Goal: Task Accomplishment & Management: Use online tool/utility

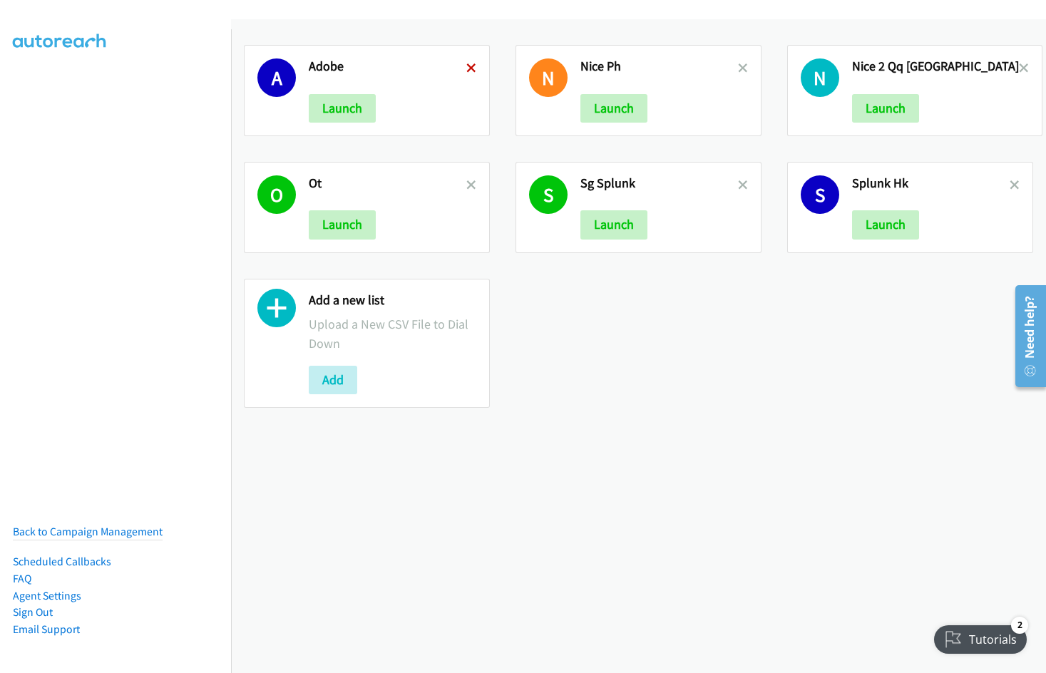
click at [471, 64] on icon at bounding box center [471, 69] width 10 height 10
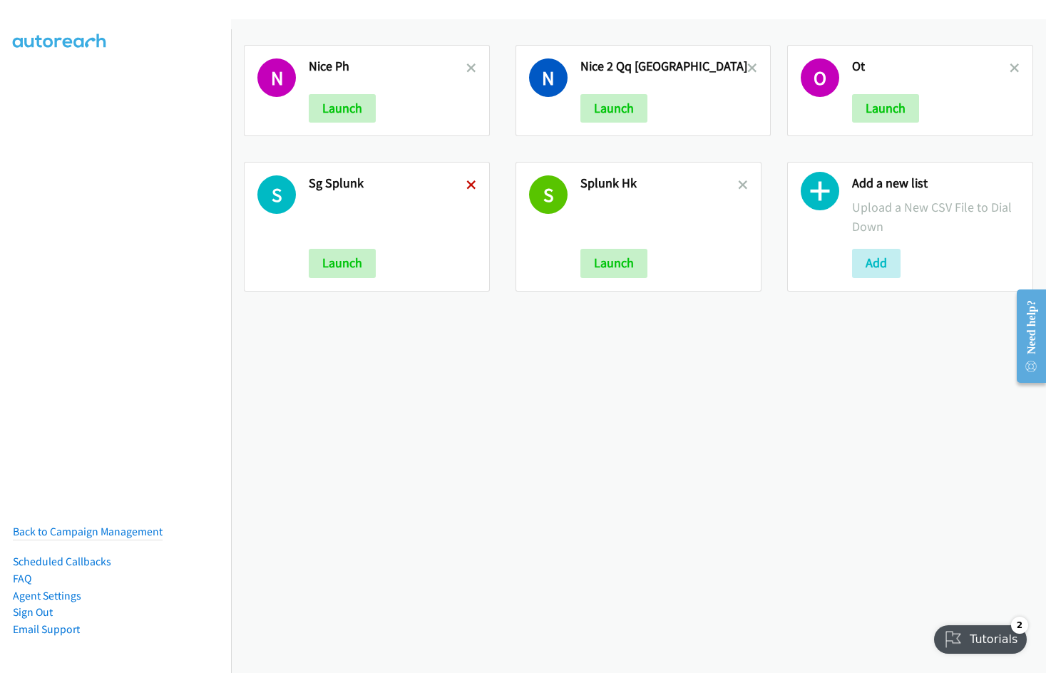
click at [470, 187] on icon at bounding box center [471, 186] width 10 height 10
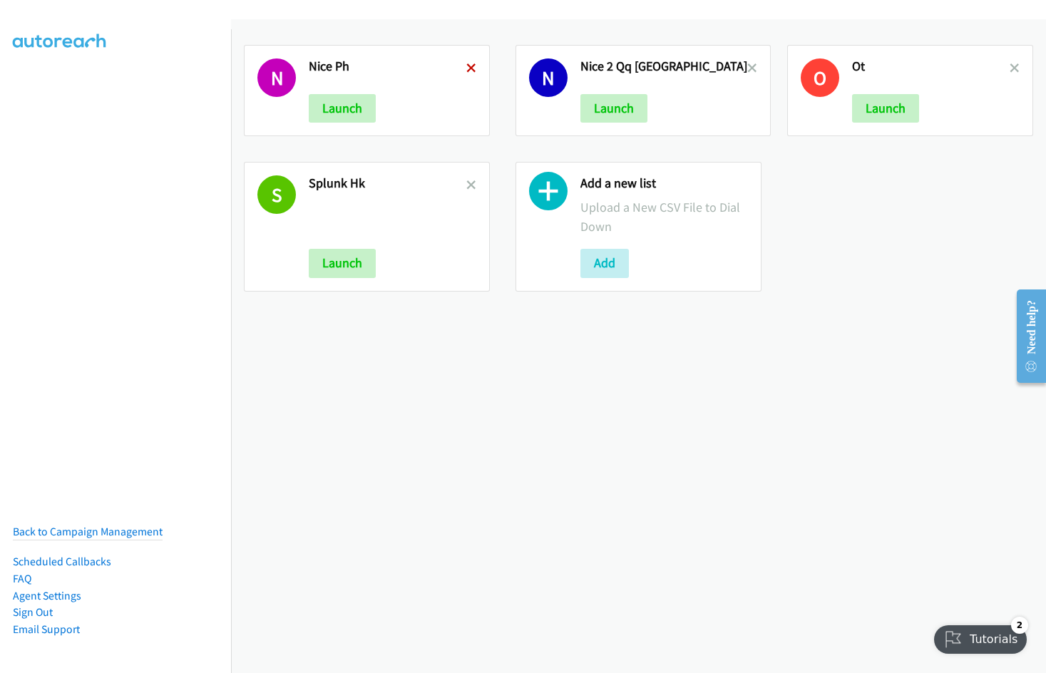
click at [466, 66] on icon at bounding box center [471, 69] width 10 height 10
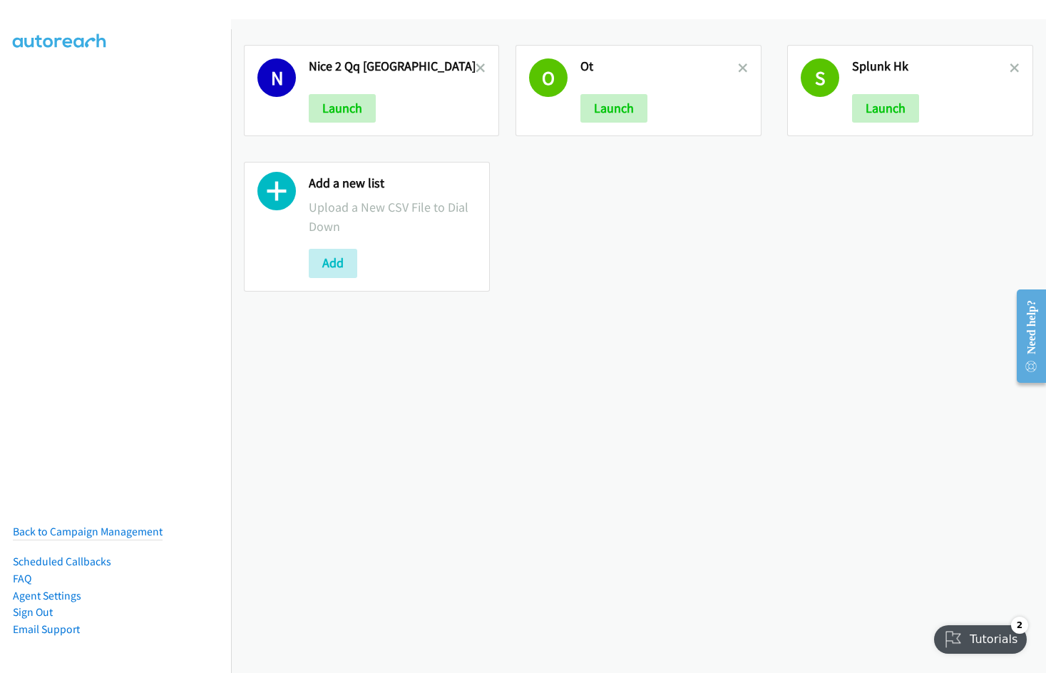
click at [476, 66] on icon at bounding box center [481, 69] width 10 height 10
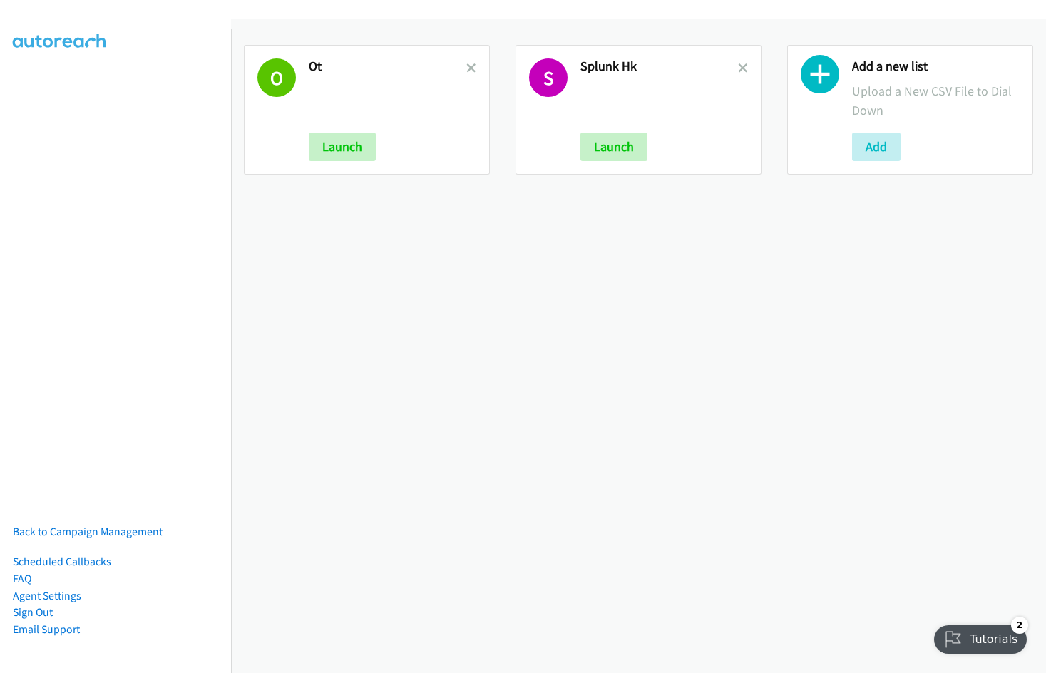
click at [466, 66] on icon at bounding box center [471, 69] width 10 height 10
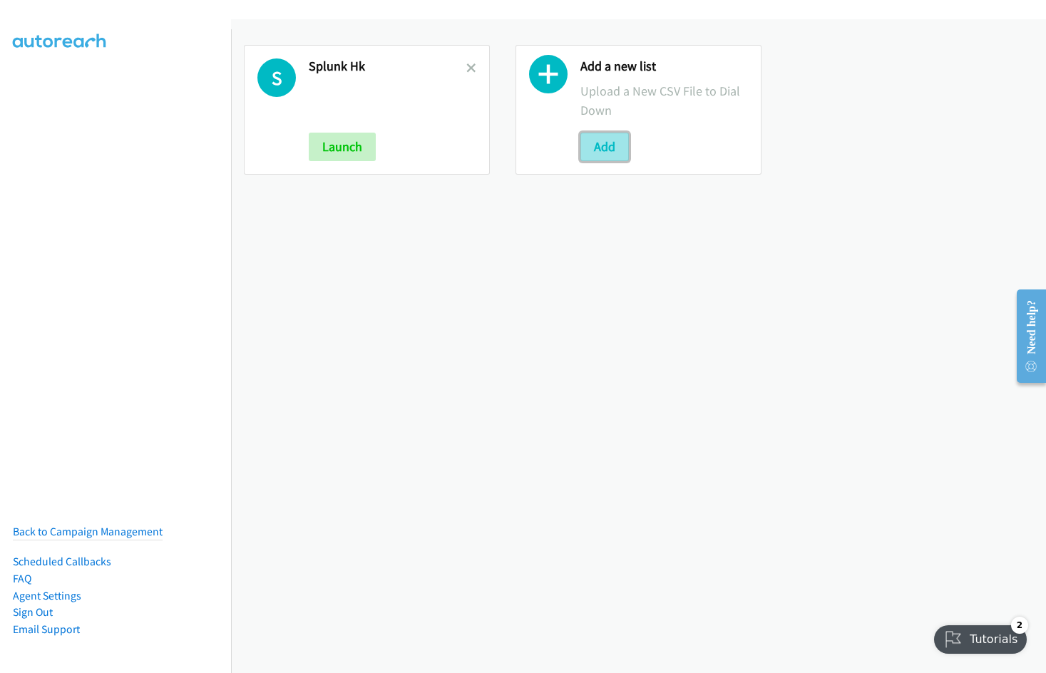
click at [582, 150] on button "Add" at bounding box center [604, 147] width 48 height 29
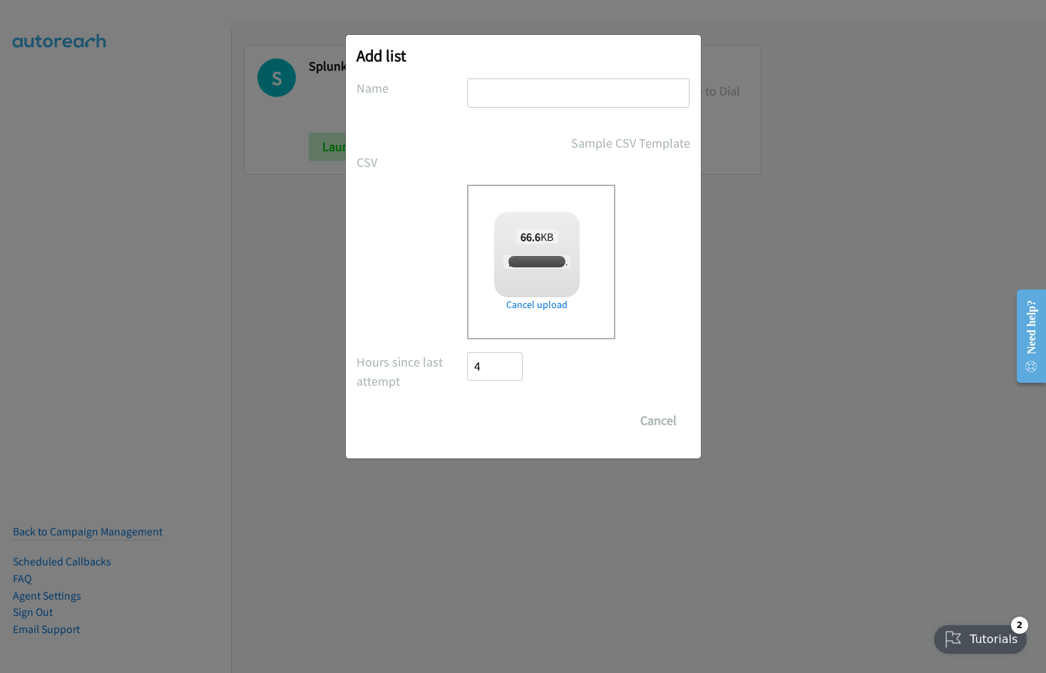
checkbox input "true"
click at [560, 90] on input "text" at bounding box center [578, 92] width 222 height 29
type input "Morning Splunk HK"
click at [468, 406] on input "Save List" at bounding box center [505, 420] width 75 height 29
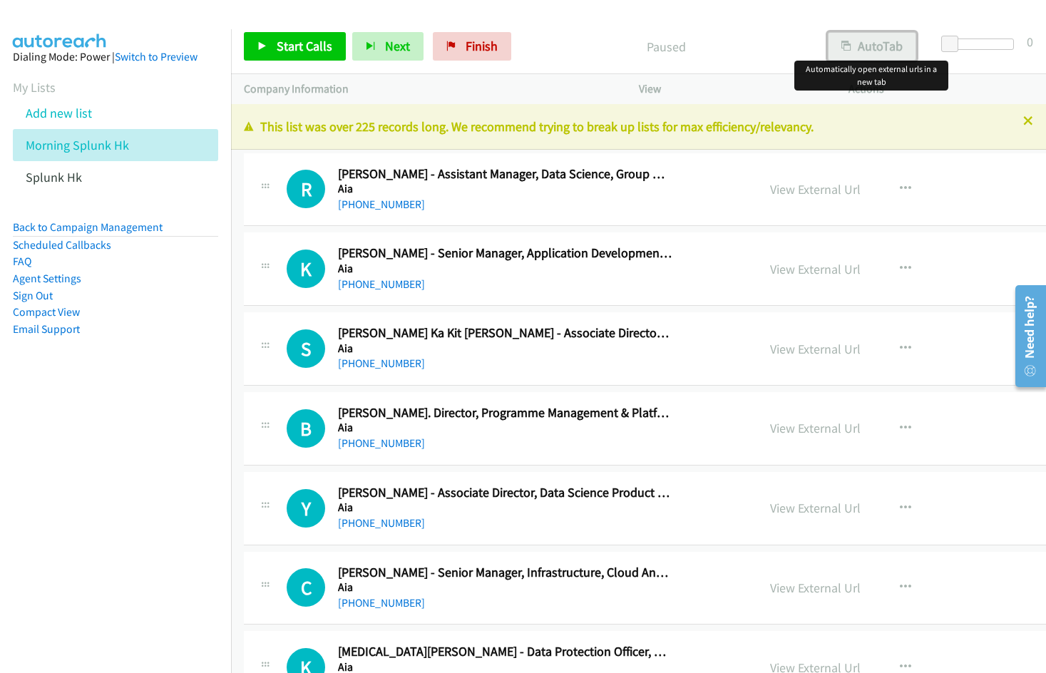
click at [871, 47] on button "AutoTab" at bounding box center [872, 46] width 88 height 29
click at [770, 185] on link "View External Url" at bounding box center [815, 189] width 91 height 16
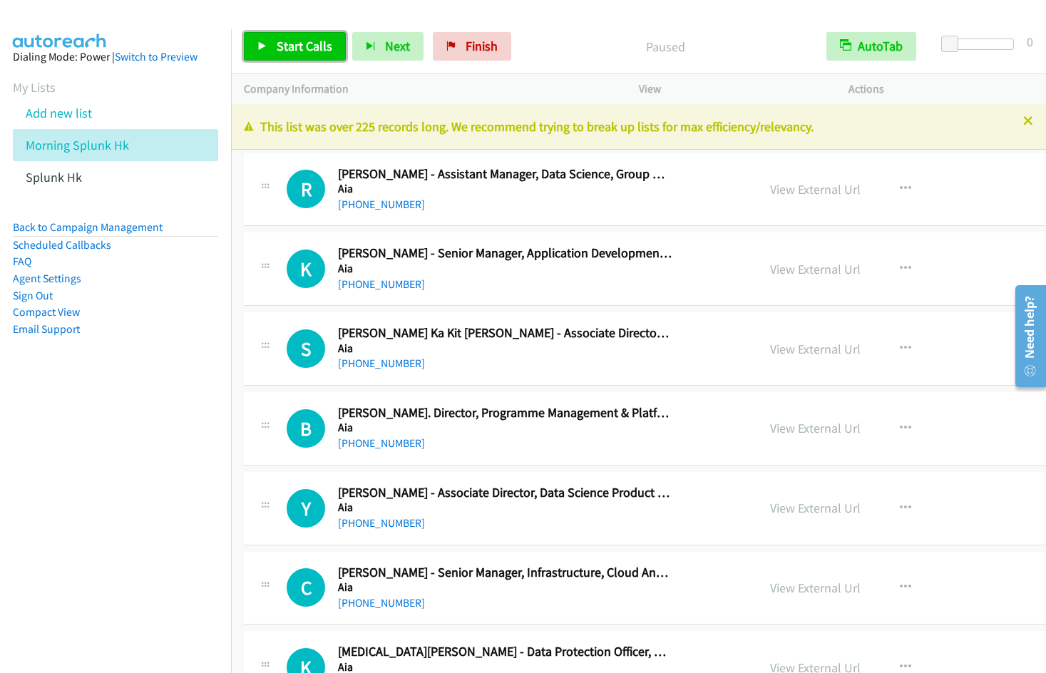
drag, startPoint x: 297, startPoint y: 51, endPoint x: 431, endPoint y: 91, distance: 139.2
click at [297, 51] on span "Start Calls" at bounding box center [305, 46] width 56 height 16
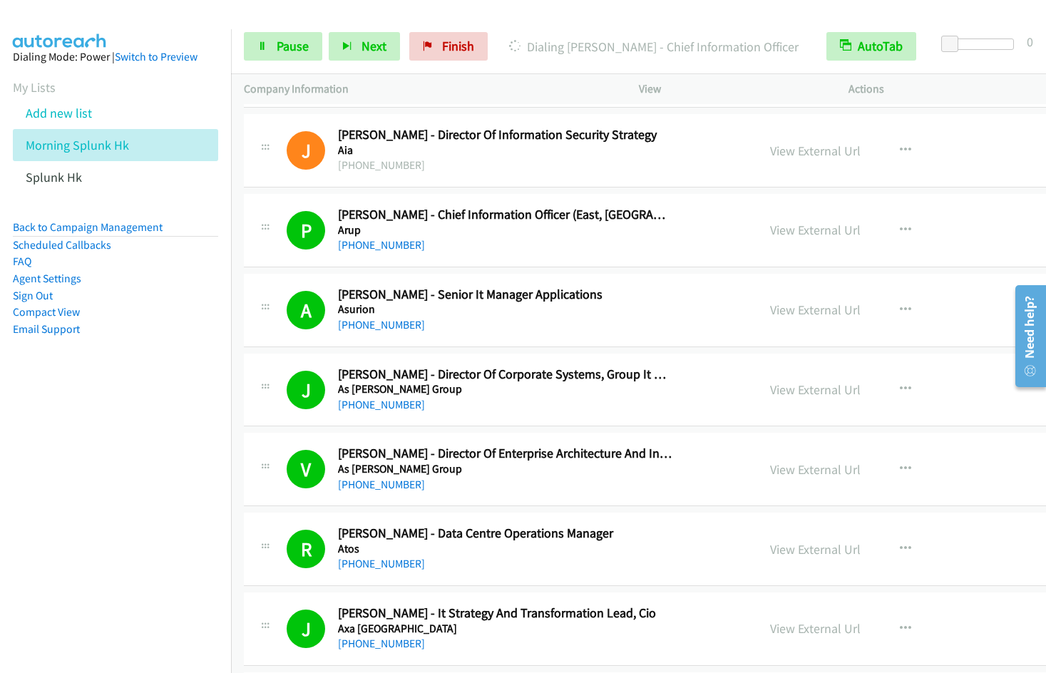
scroll to position [1085, 0]
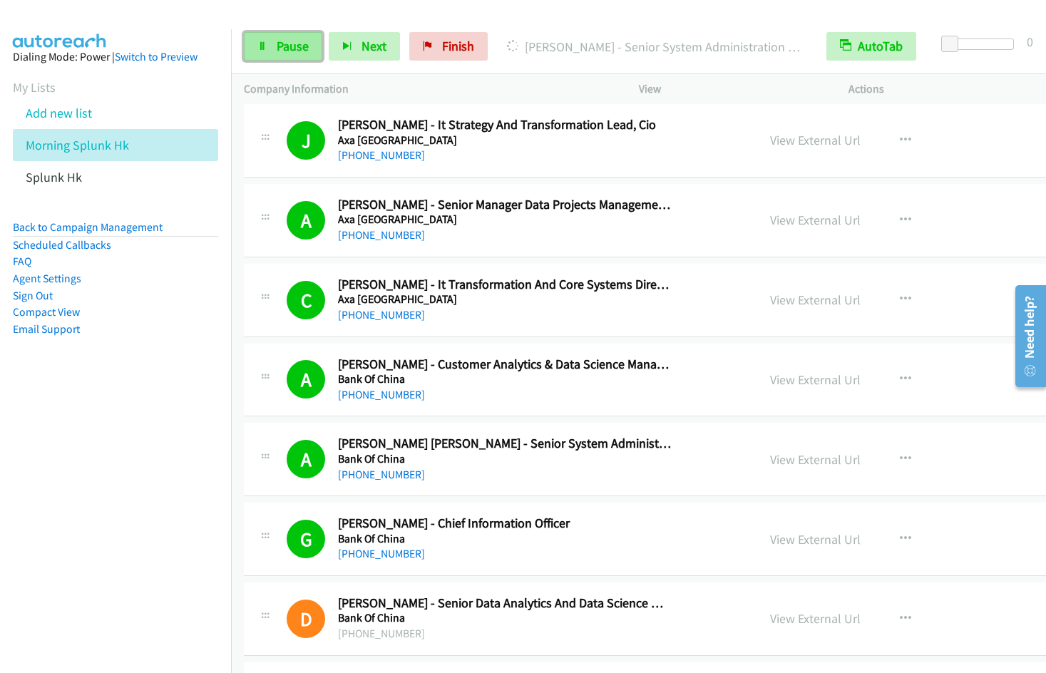
drag, startPoint x: 283, startPoint y: 44, endPoint x: 290, endPoint y: 43, distance: 7.3
click at [283, 44] on span "Pause" at bounding box center [293, 46] width 32 height 16
click at [304, 46] on span "Start Calls" at bounding box center [305, 46] width 56 height 16
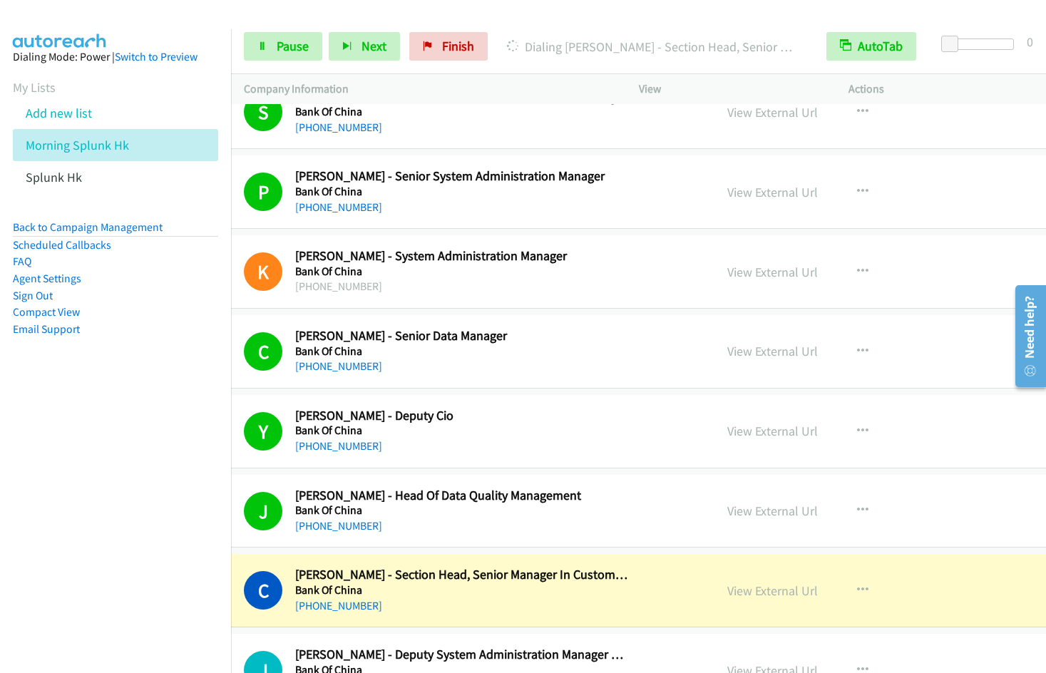
scroll to position [2239, 43]
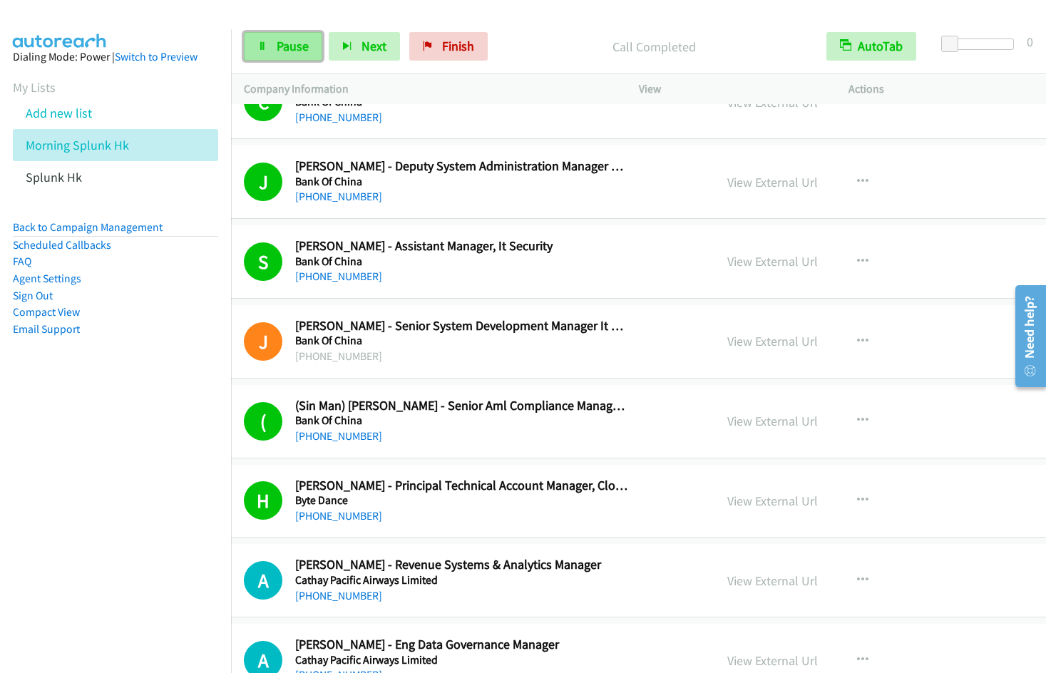
click at [296, 49] on span "Pause" at bounding box center [293, 46] width 32 height 16
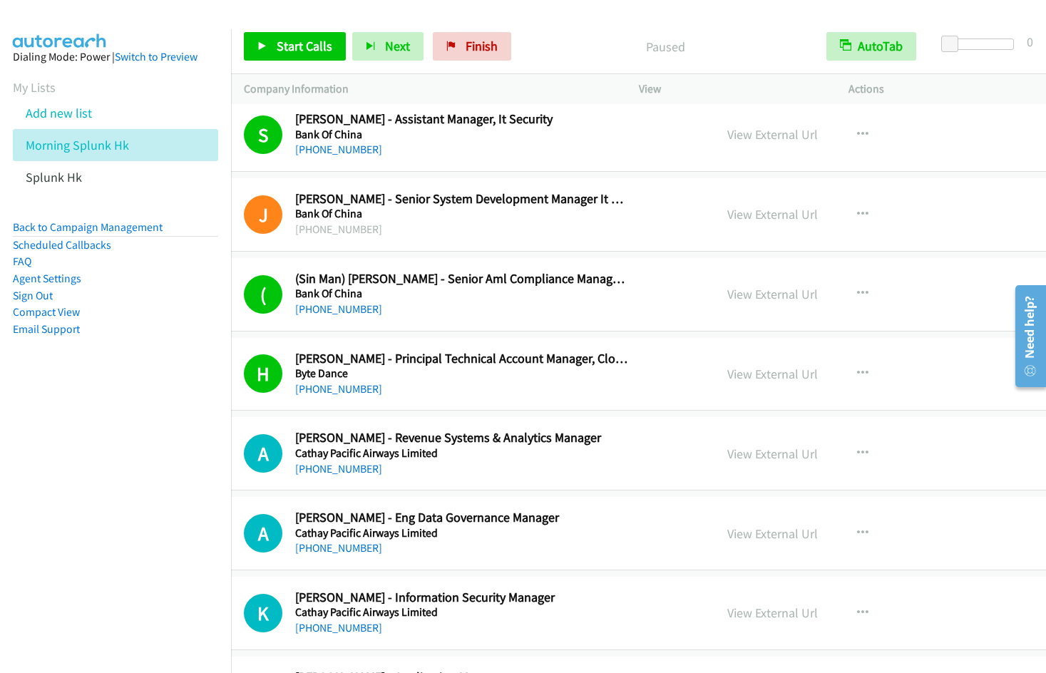
scroll to position [2435, 43]
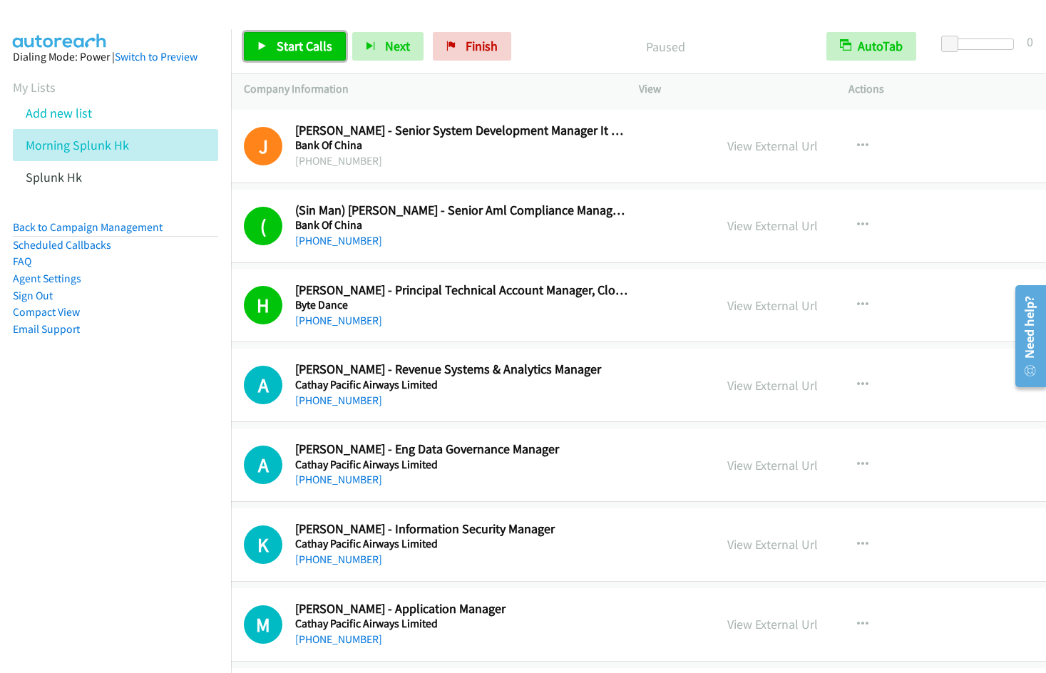
click at [289, 43] on span "Start Calls" at bounding box center [305, 46] width 56 height 16
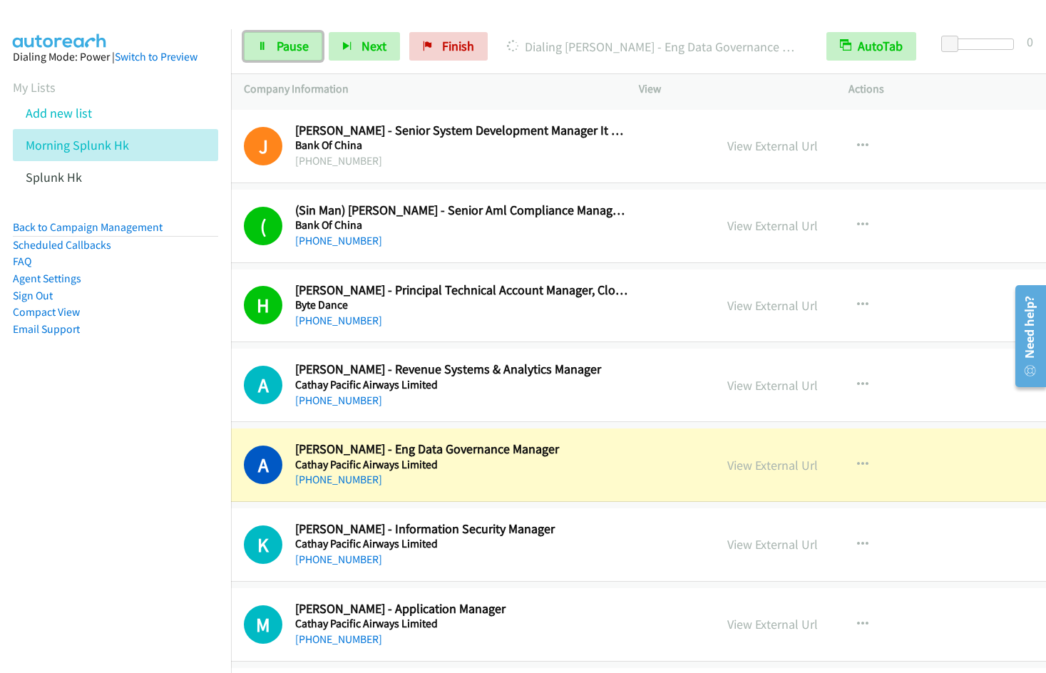
drag, startPoint x: 290, startPoint y: 46, endPoint x: 364, endPoint y: 23, distance: 77.6
click at [290, 46] on span "Pause" at bounding box center [293, 46] width 32 height 16
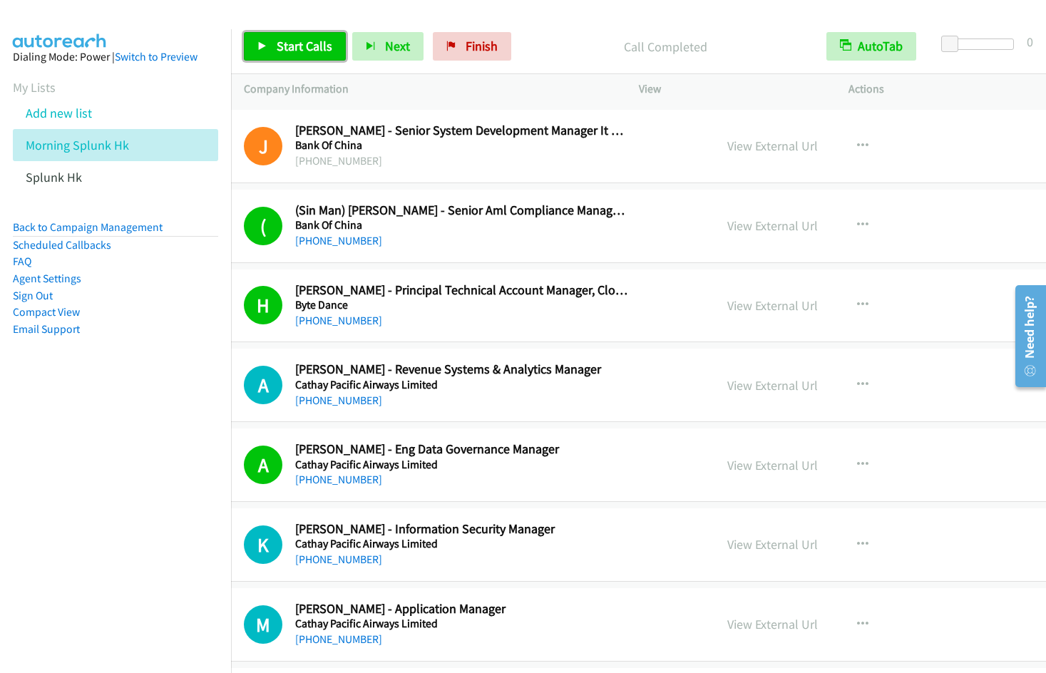
click at [297, 56] on link "Start Calls" at bounding box center [295, 46] width 102 height 29
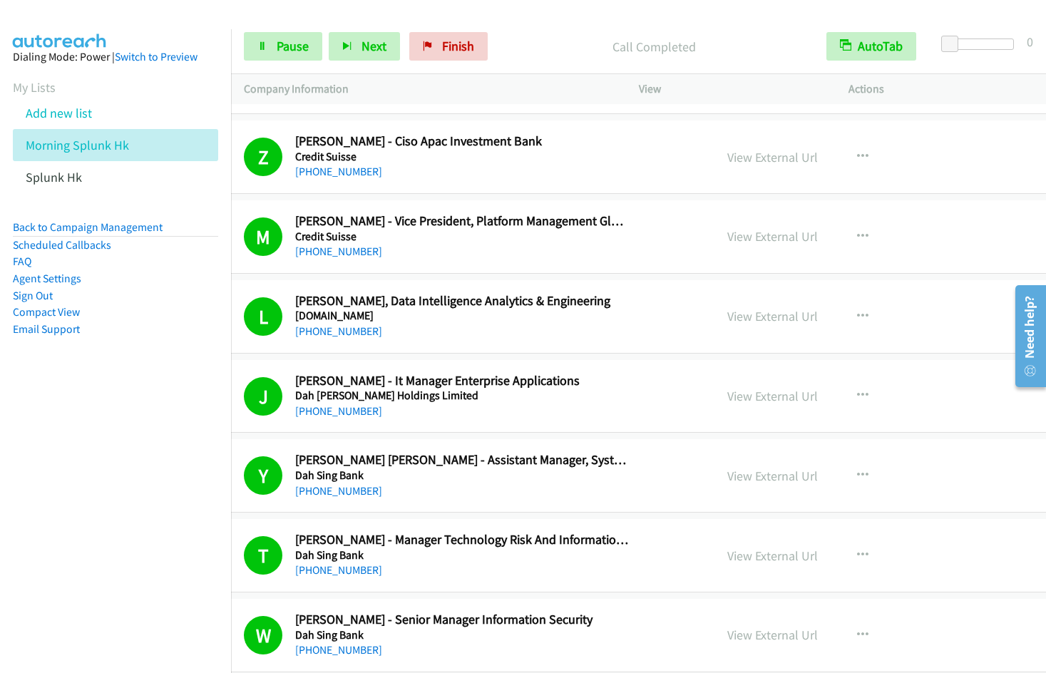
scroll to position [4905, 43]
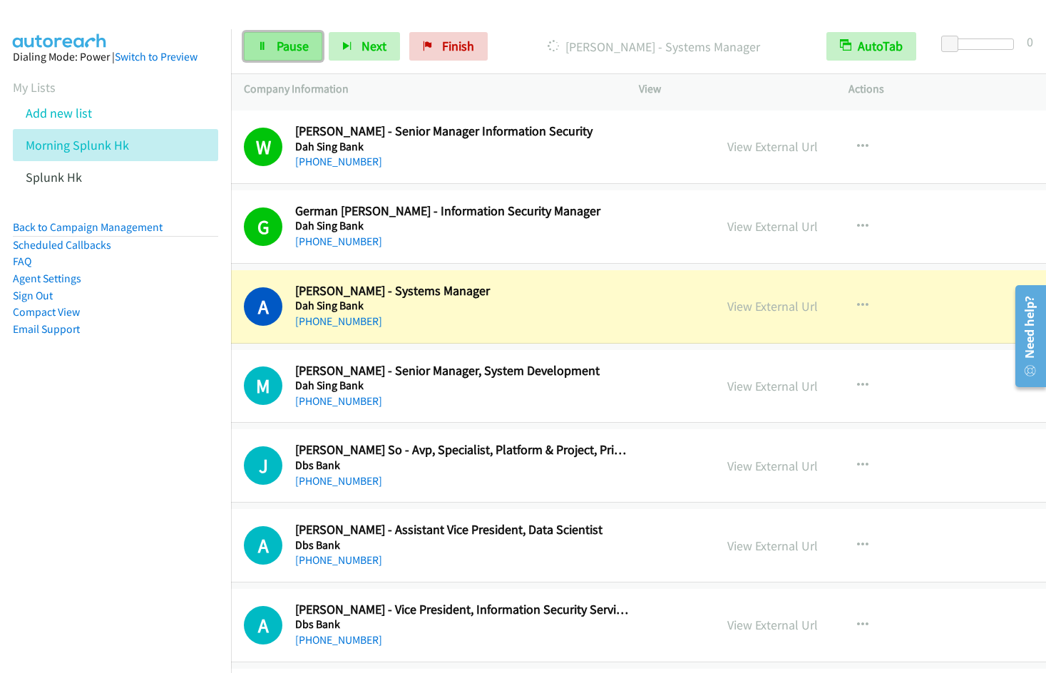
click at [293, 51] on span "Pause" at bounding box center [293, 46] width 32 height 16
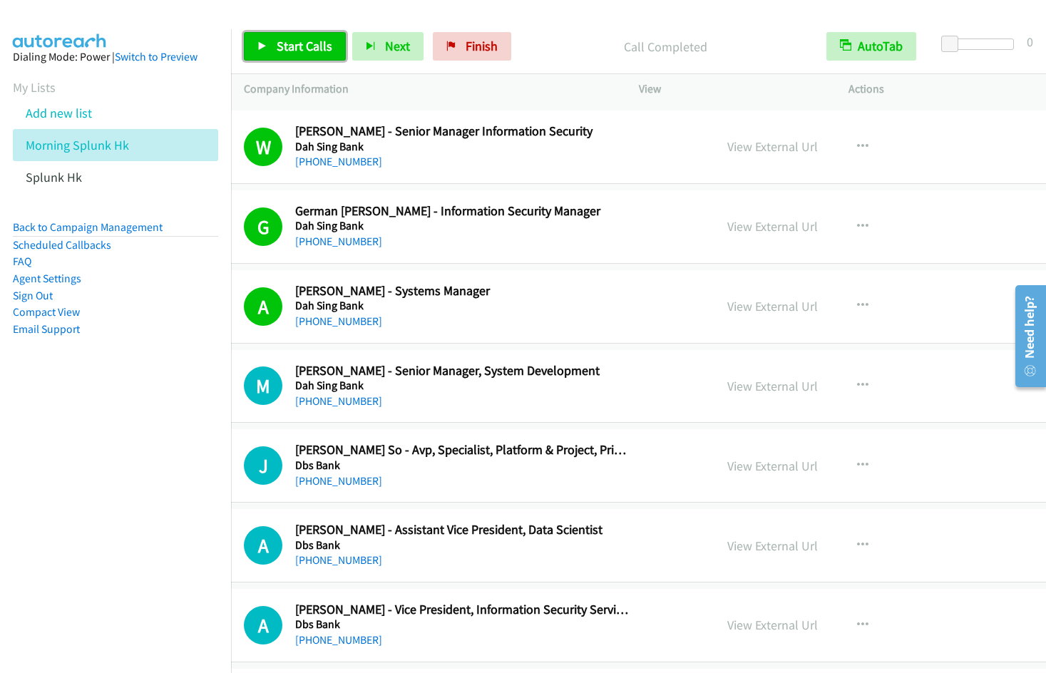
click at [283, 48] on span "Start Calls" at bounding box center [305, 46] width 56 height 16
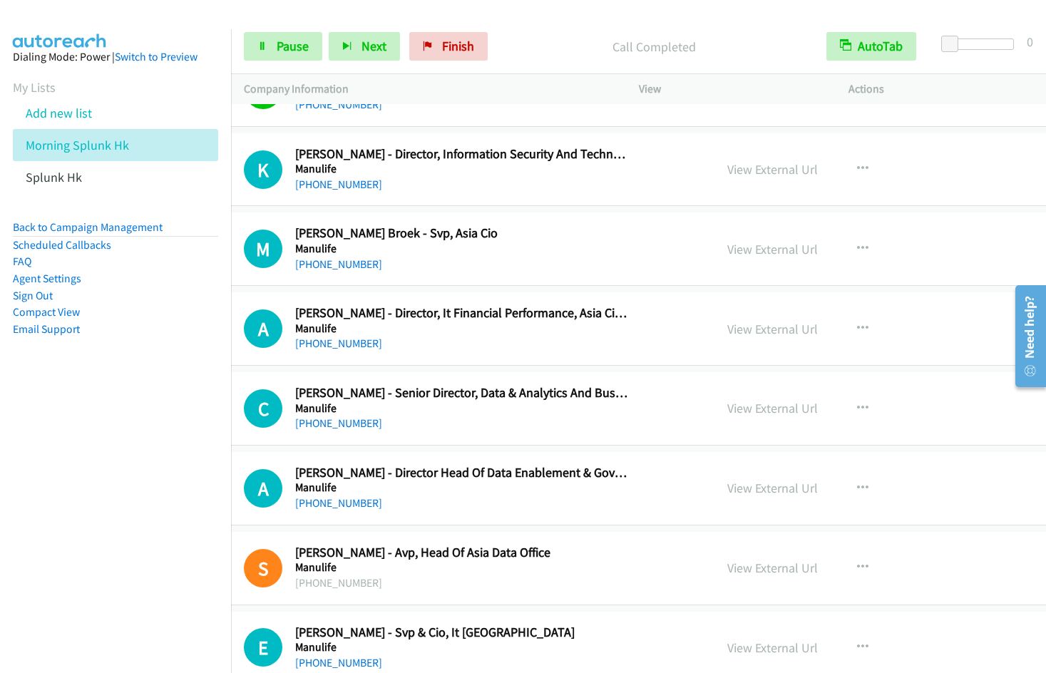
scroll to position [9730, 43]
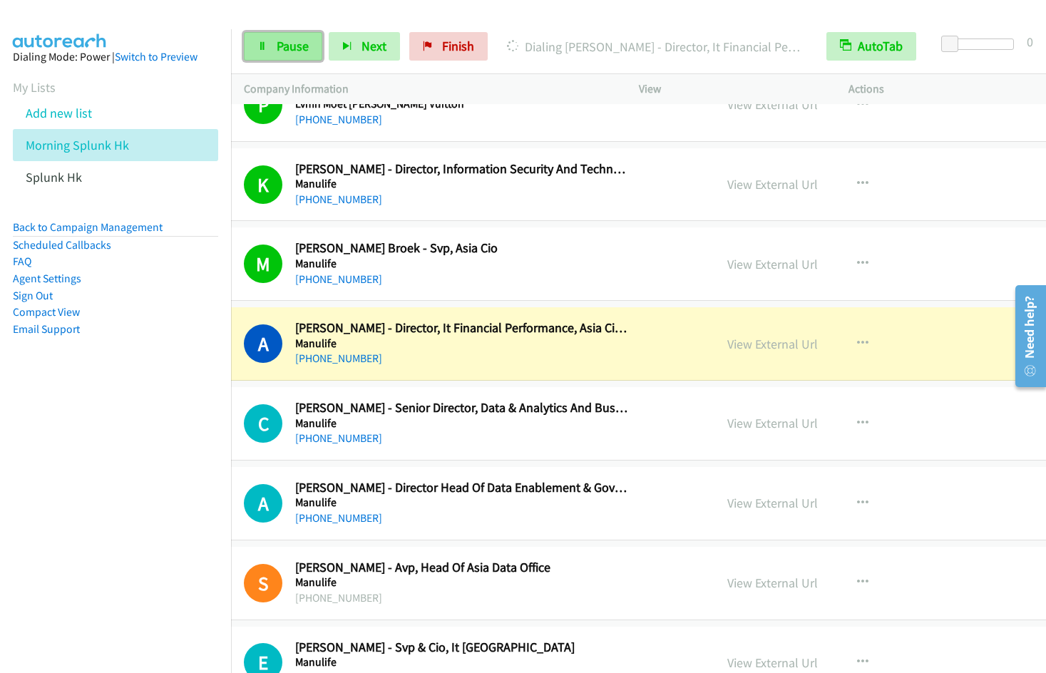
click at [285, 38] on span "Pause" at bounding box center [293, 46] width 32 height 16
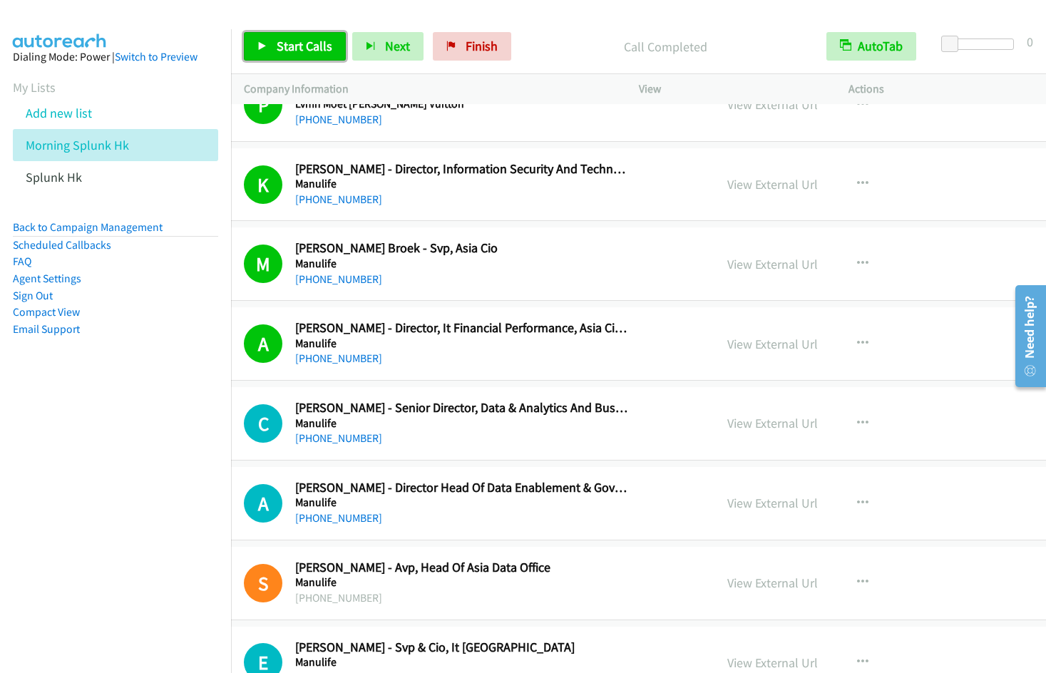
click at [279, 51] on span "Start Calls" at bounding box center [305, 46] width 56 height 16
click at [857, 340] on icon "button" at bounding box center [862, 343] width 11 height 11
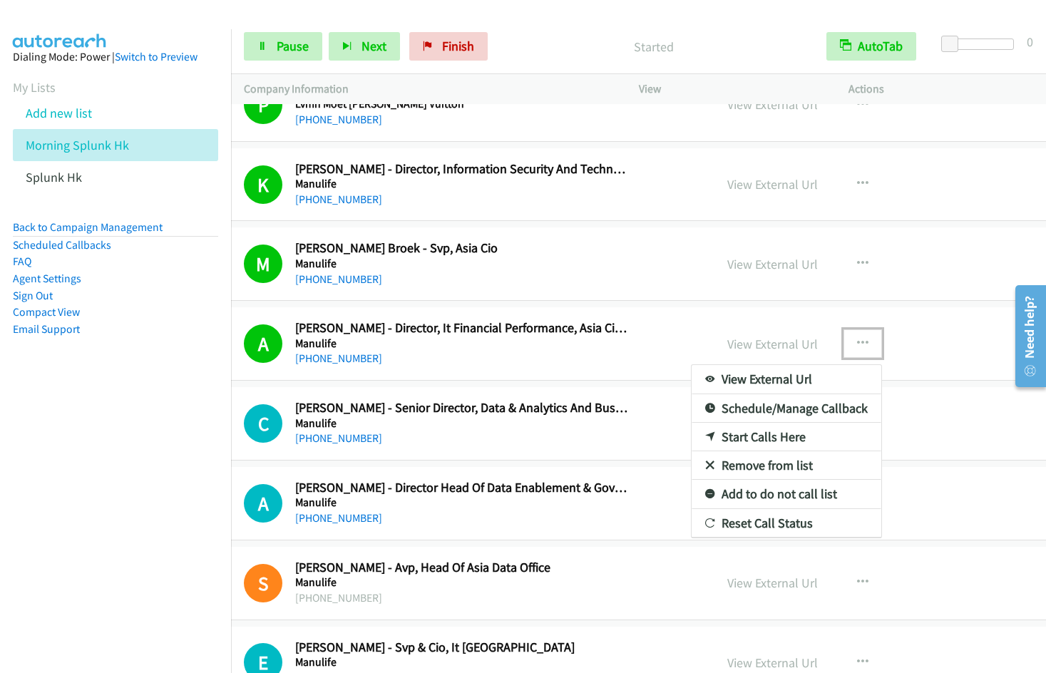
click at [730, 466] on link "Remove from list" at bounding box center [787, 465] width 190 height 29
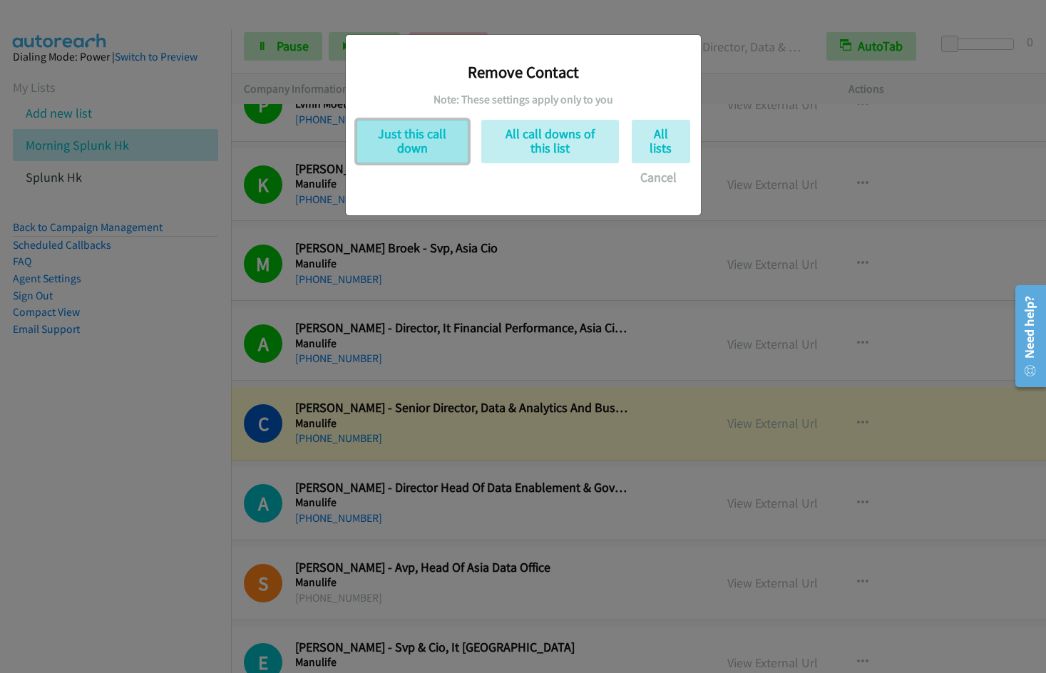
click at [416, 141] on button "Just this call down" at bounding box center [412, 141] width 112 height 43
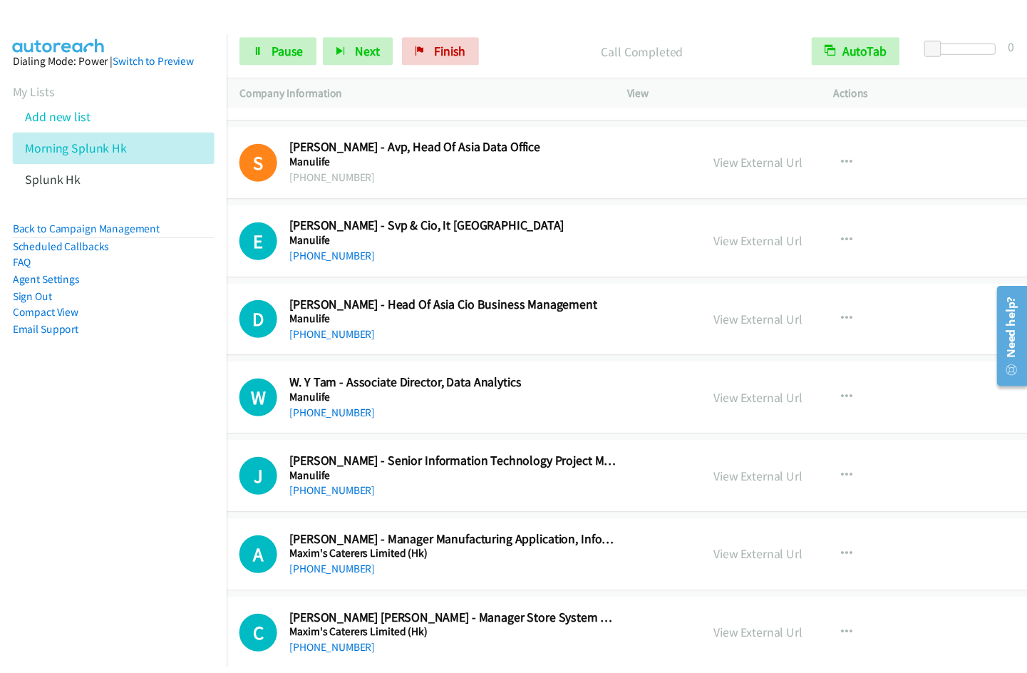
scroll to position [10089, 43]
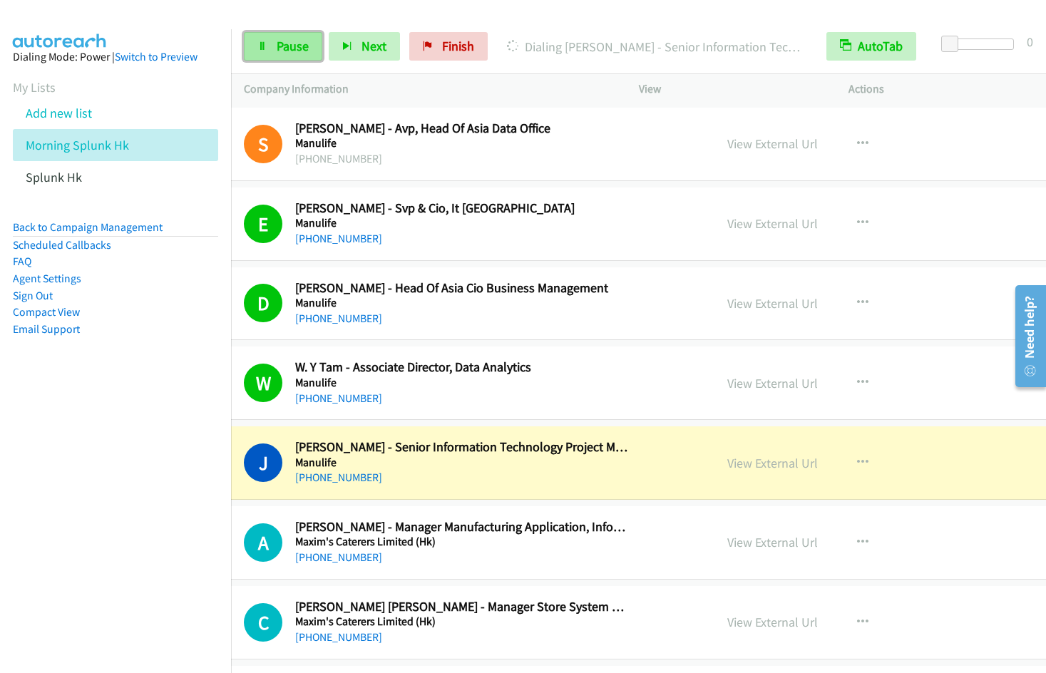
click at [276, 59] on link "Pause" at bounding box center [283, 46] width 78 height 29
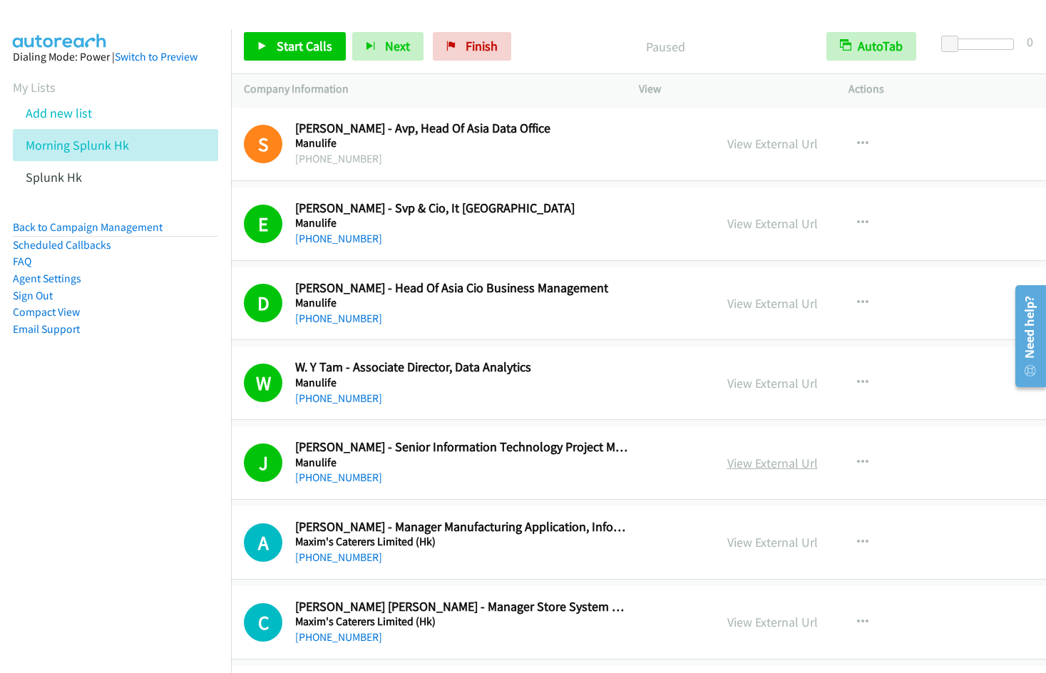
click at [727, 463] on link "View External Url" at bounding box center [772, 463] width 91 height 16
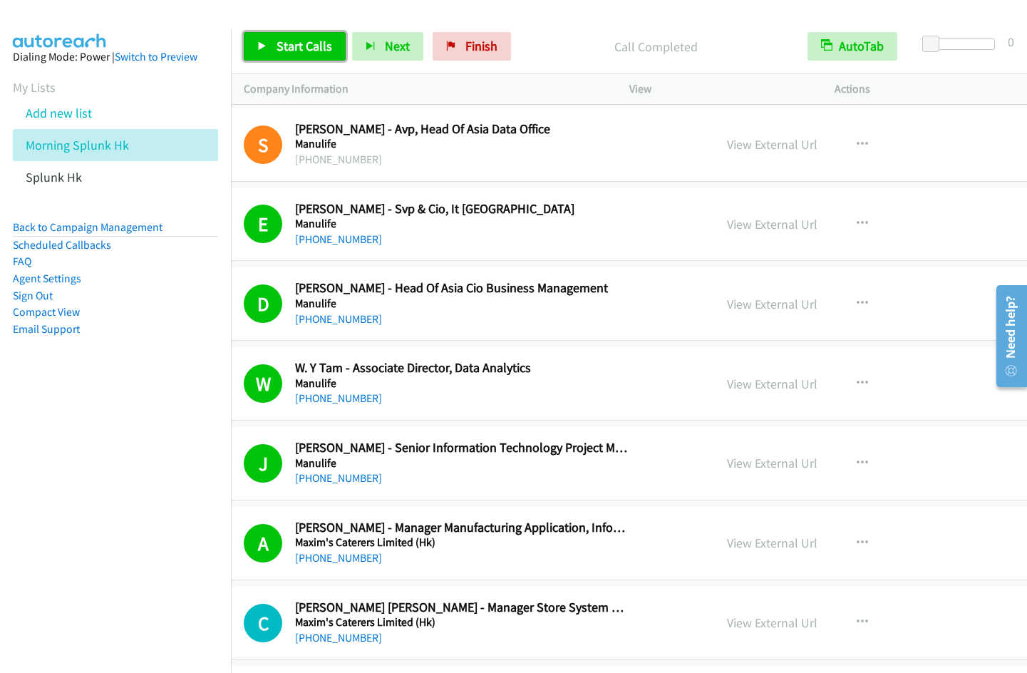
drag, startPoint x: 293, startPoint y: 50, endPoint x: 356, endPoint y: 130, distance: 102.1
click at [293, 50] on span "Start Calls" at bounding box center [305, 46] width 56 height 16
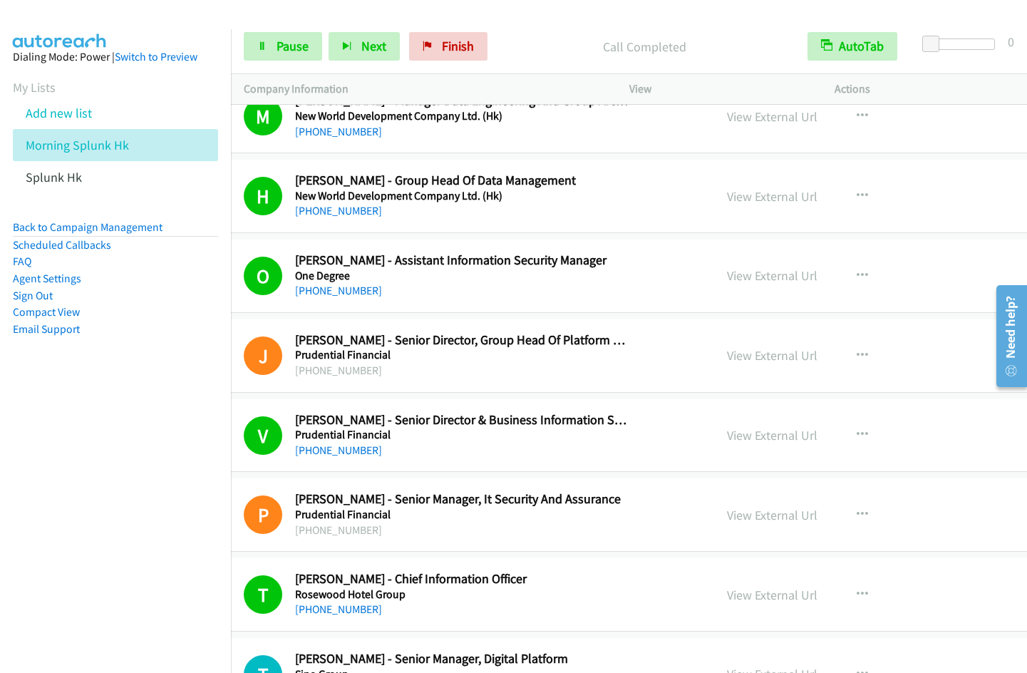
scroll to position [12040, 43]
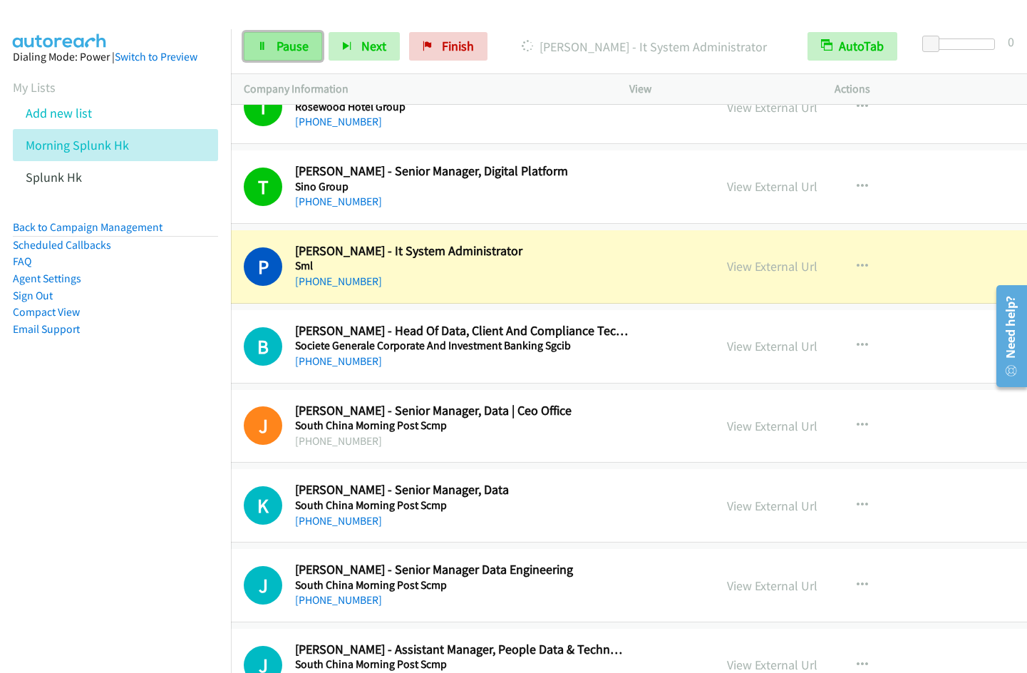
click at [294, 48] on span "Pause" at bounding box center [293, 46] width 32 height 16
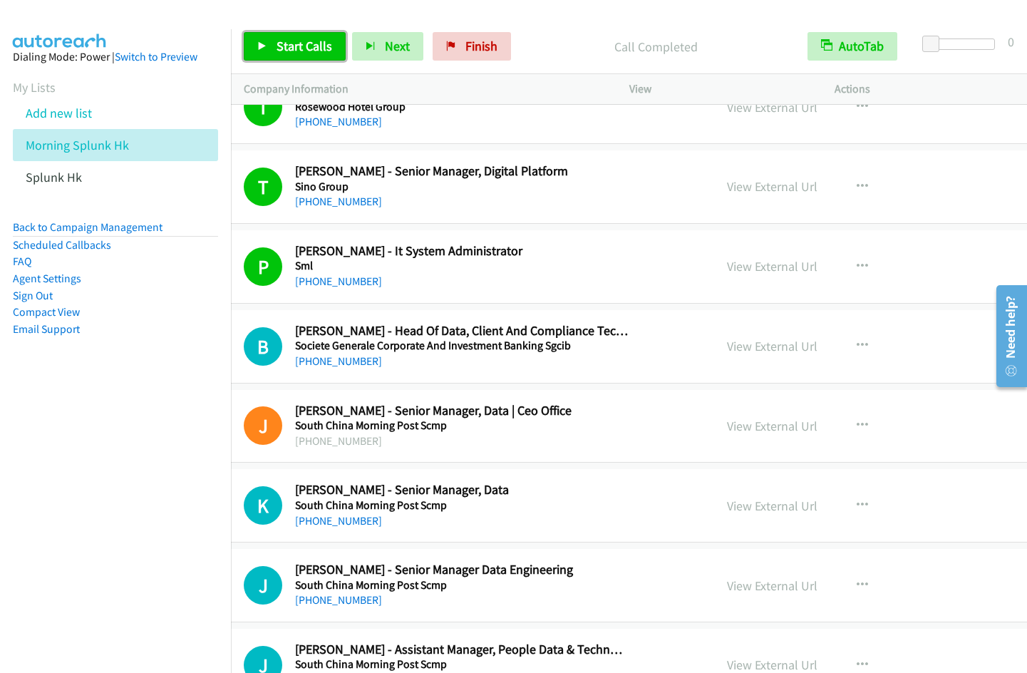
drag, startPoint x: 287, startPoint y: 54, endPoint x: 486, endPoint y: 1, distance: 206.5
click at [287, 55] on link "Start Calls" at bounding box center [295, 46] width 102 height 29
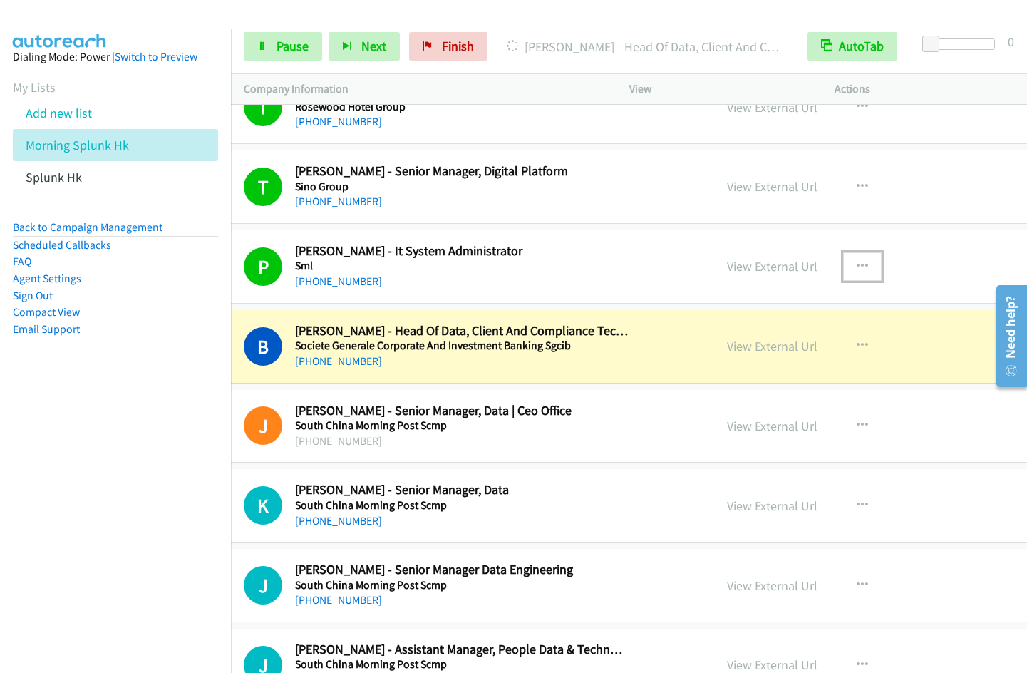
click at [857, 264] on icon "button" at bounding box center [862, 266] width 11 height 11
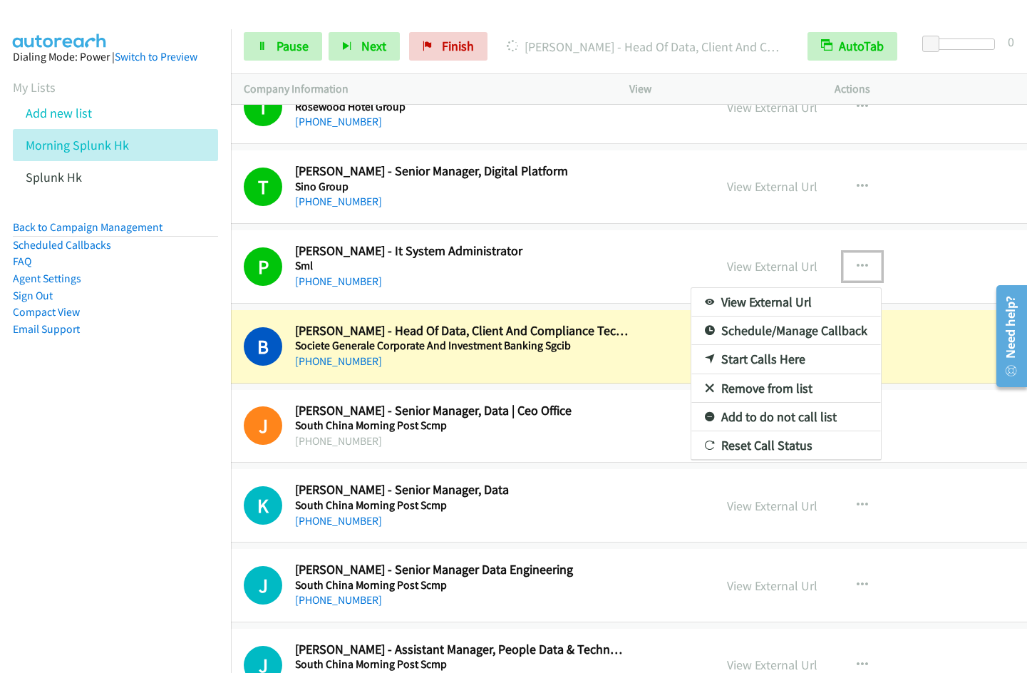
click at [723, 389] on link "Remove from list" at bounding box center [787, 388] width 190 height 29
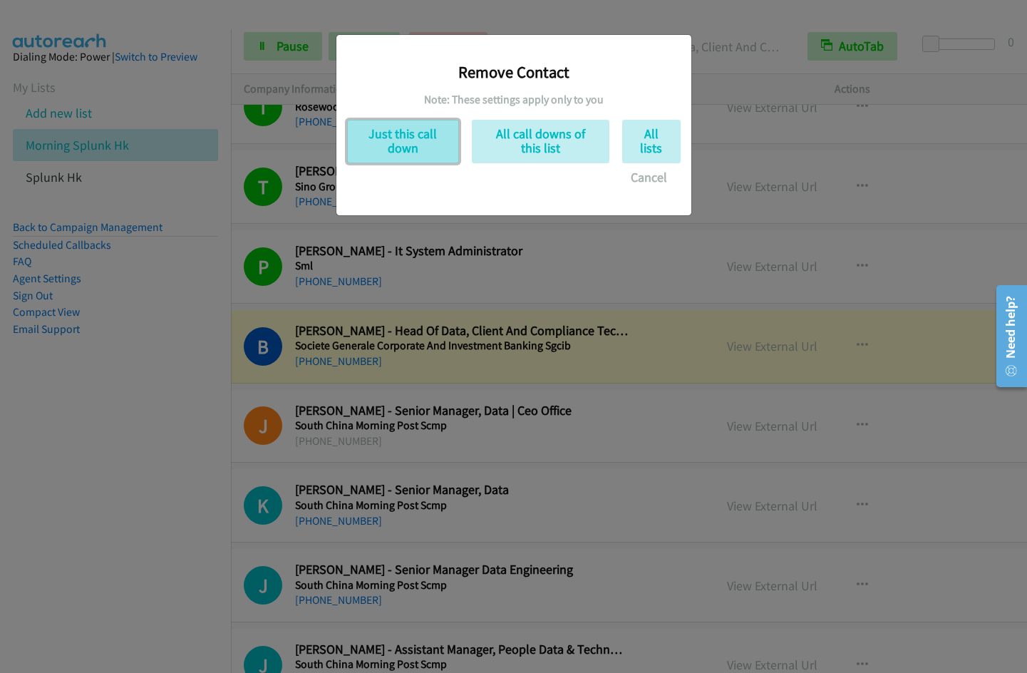
click at [391, 155] on button "Just this call down" at bounding box center [403, 141] width 112 height 43
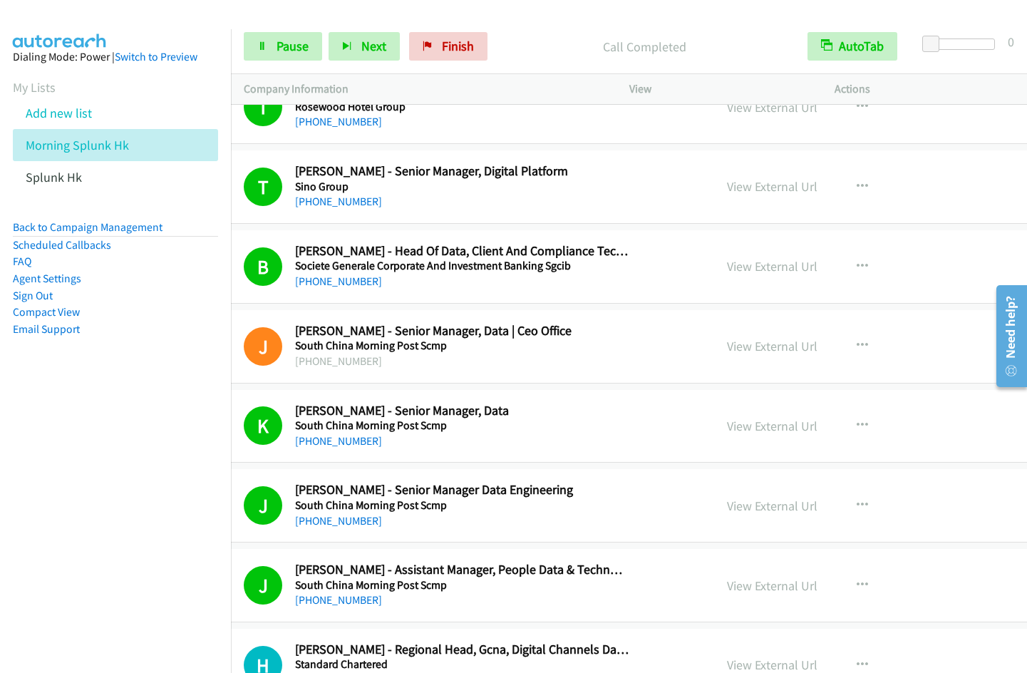
scroll to position [12527, 43]
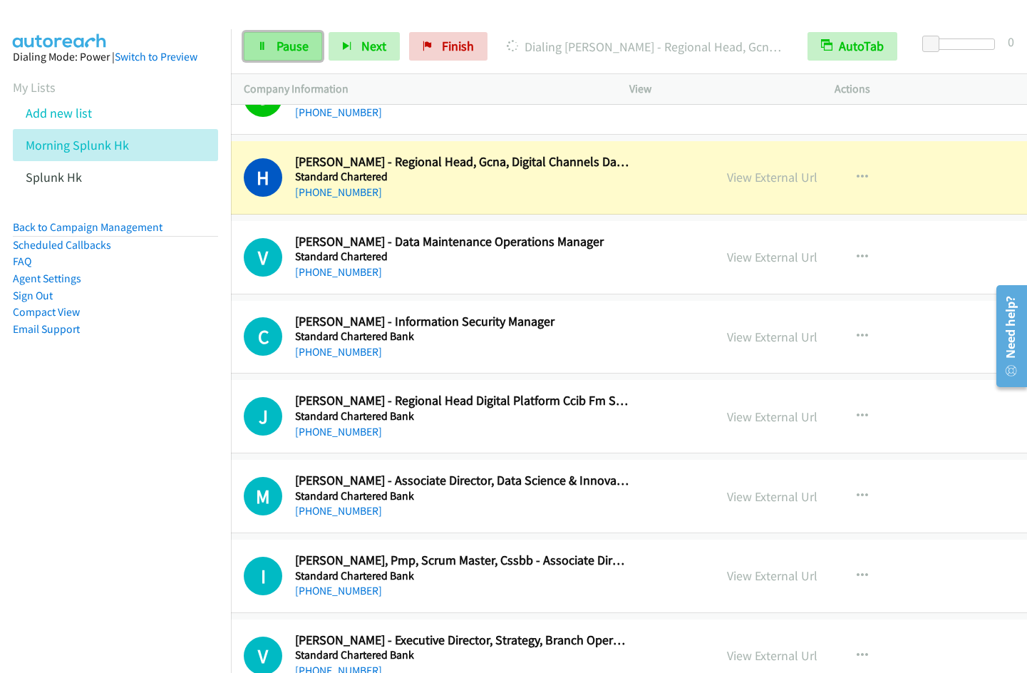
click at [299, 43] on span "Pause" at bounding box center [293, 46] width 32 height 16
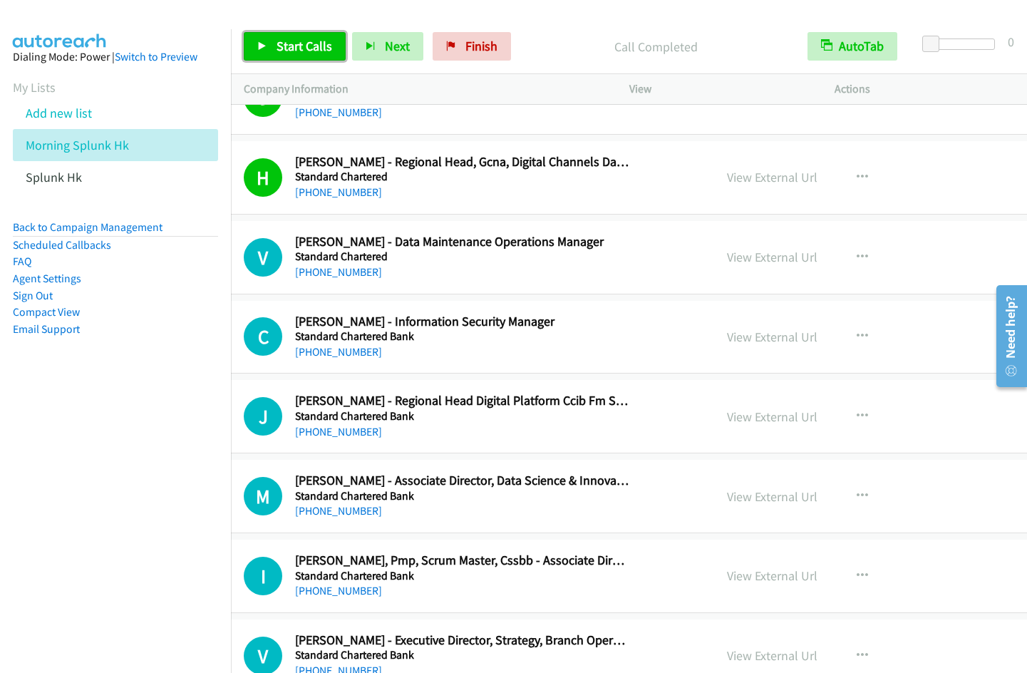
click at [279, 48] on span "Start Calls" at bounding box center [305, 46] width 56 height 16
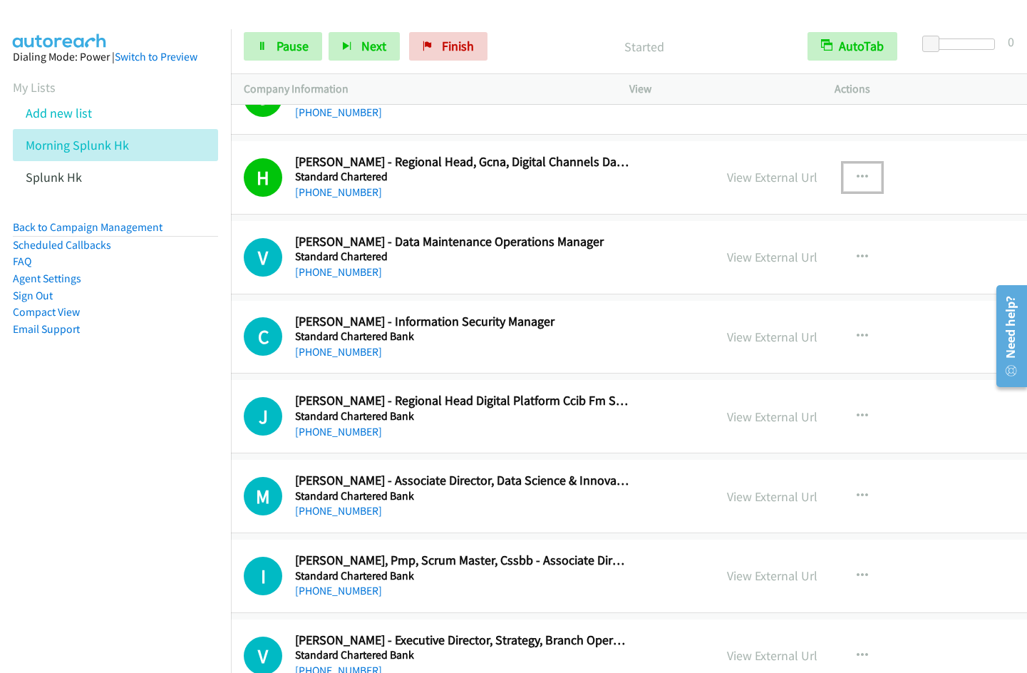
click at [857, 176] on icon "button" at bounding box center [862, 177] width 11 height 11
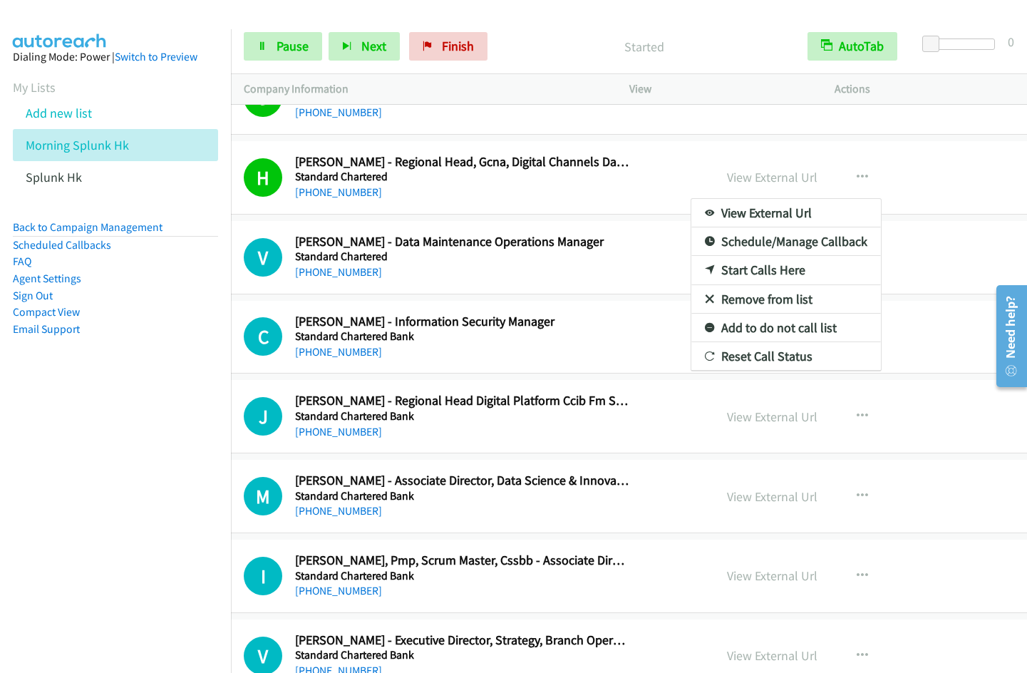
click at [729, 300] on link "Remove from list" at bounding box center [787, 299] width 190 height 29
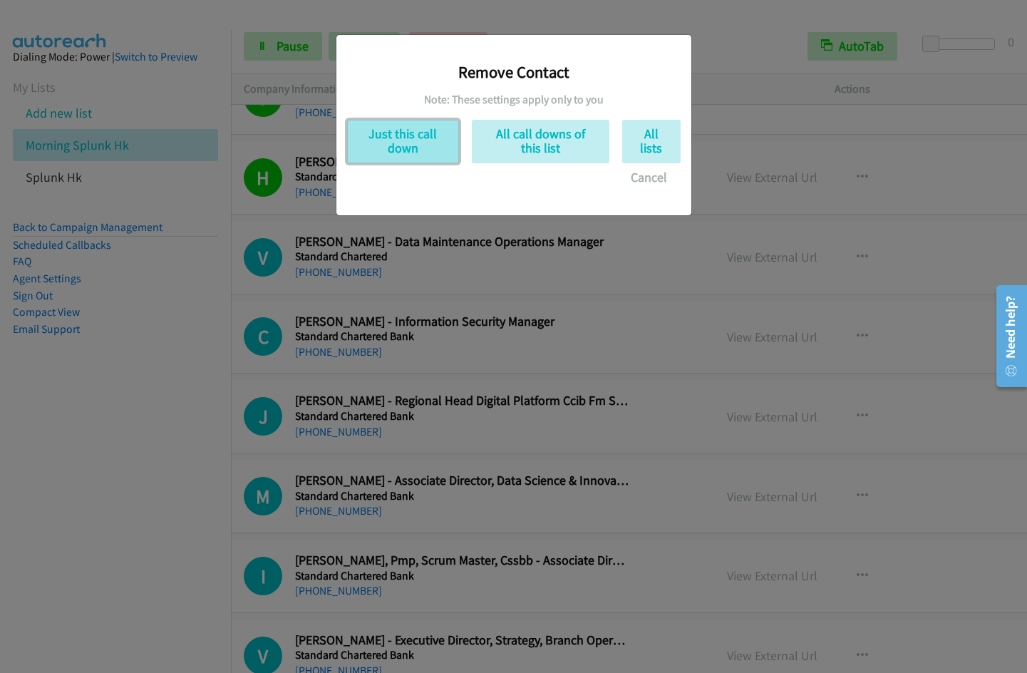
click at [408, 128] on button "Just this call down" at bounding box center [403, 141] width 112 height 43
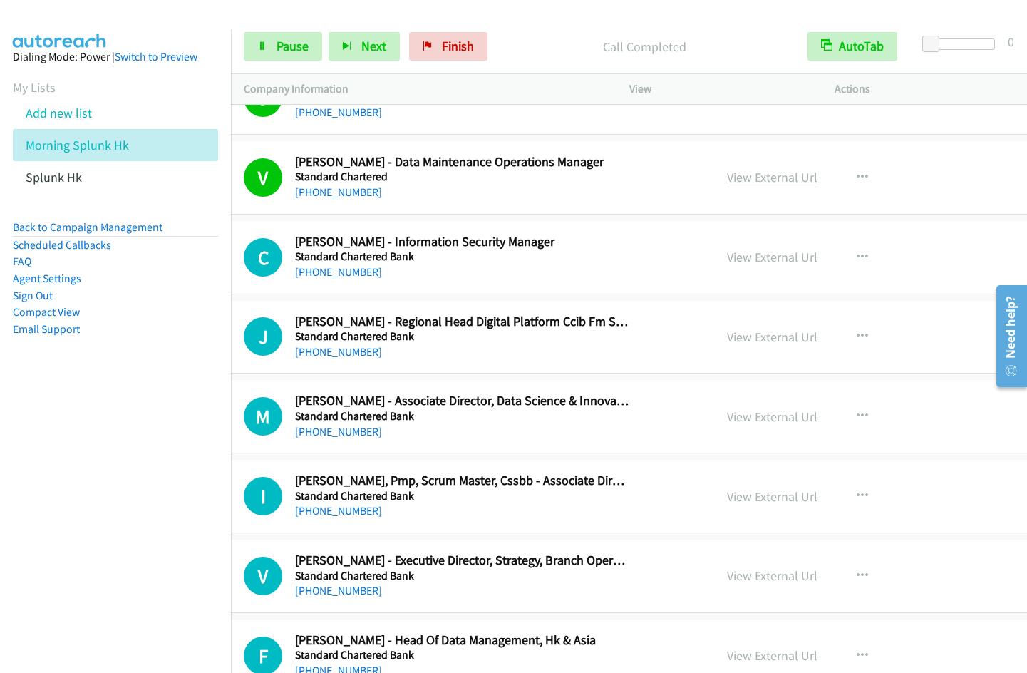
click at [747, 178] on link "View External Url" at bounding box center [772, 177] width 91 height 16
click at [857, 176] on icon "button" at bounding box center [862, 177] width 11 height 11
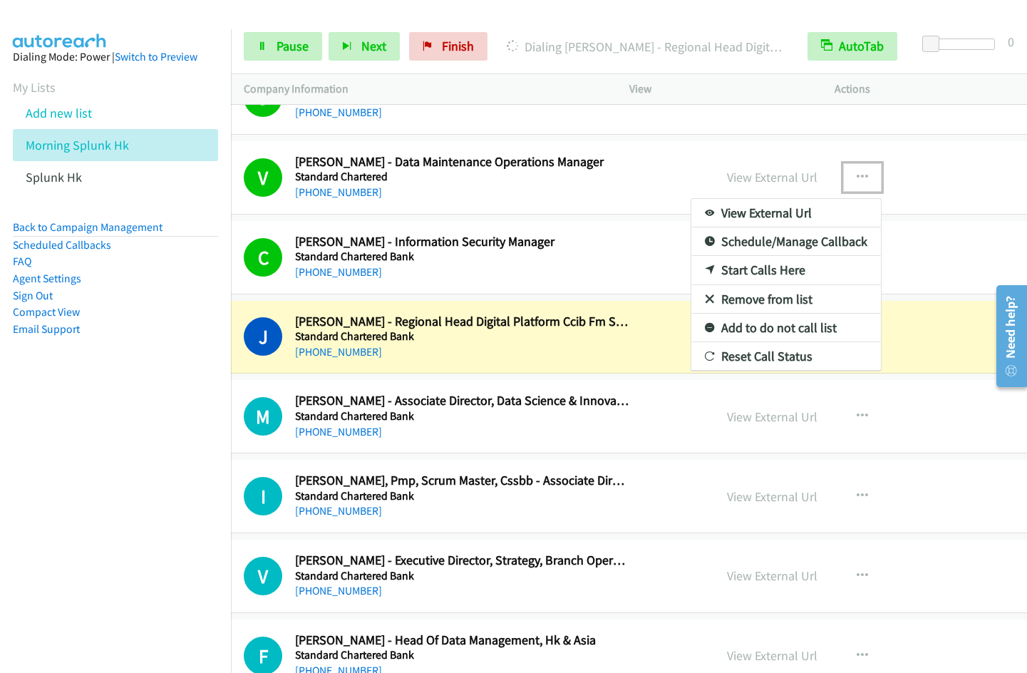
click at [759, 297] on link "Remove from list" at bounding box center [787, 299] width 190 height 29
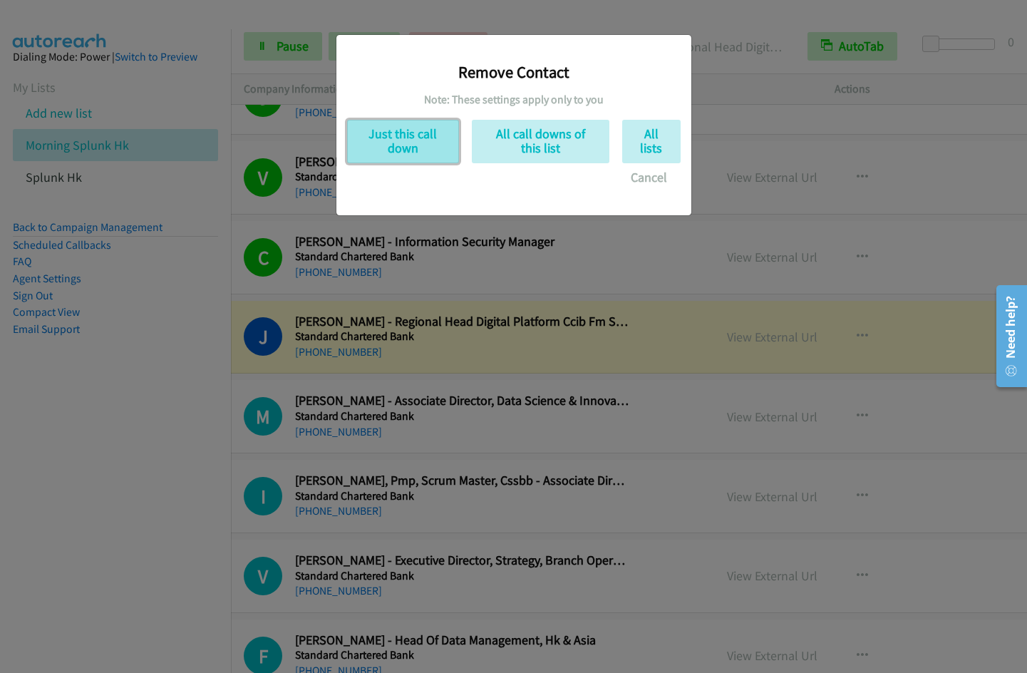
click at [416, 131] on button "Just this call down" at bounding box center [403, 141] width 112 height 43
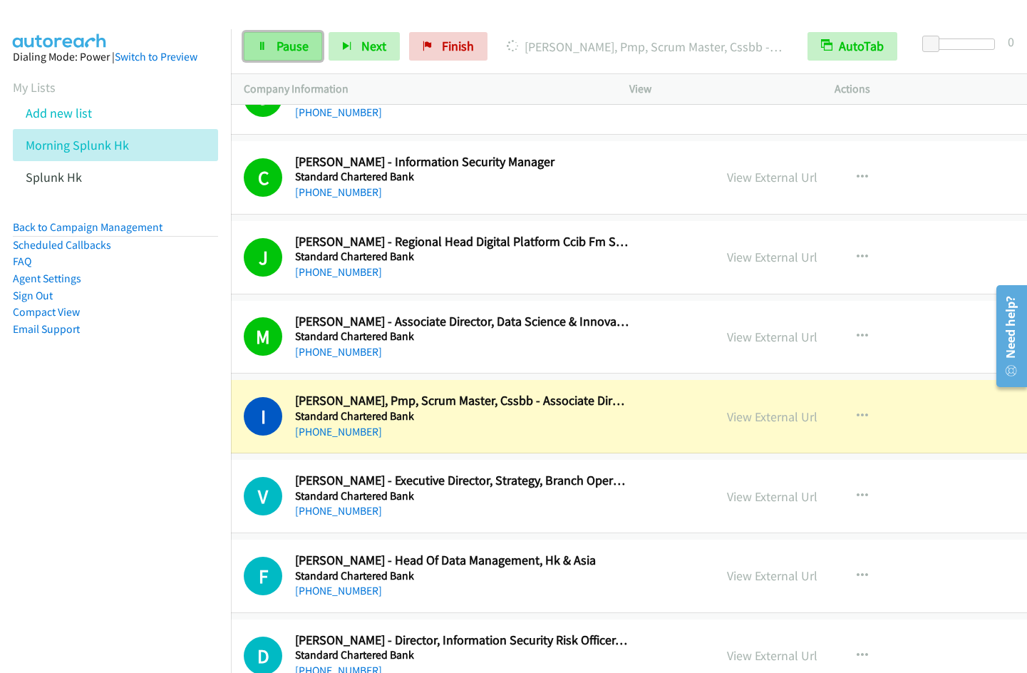
click at [278, 55] on link "Pause" at bounding box center [283, 46] width 78 height 29
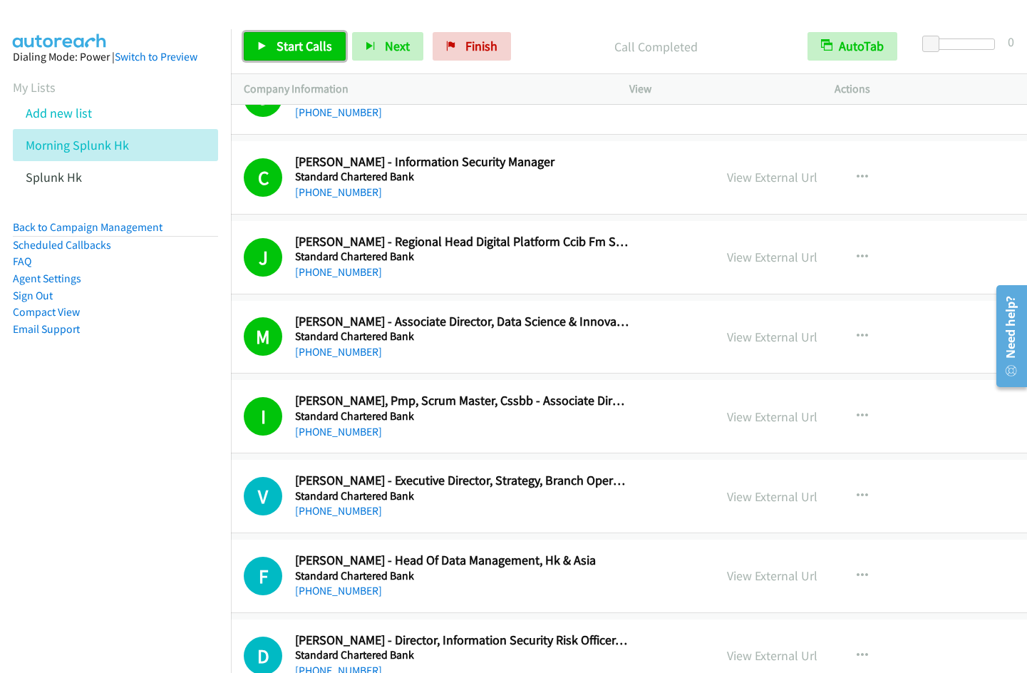
click at [294, 43] on span "Start Calls" at bounding box center [305, 46] width 56 height 16
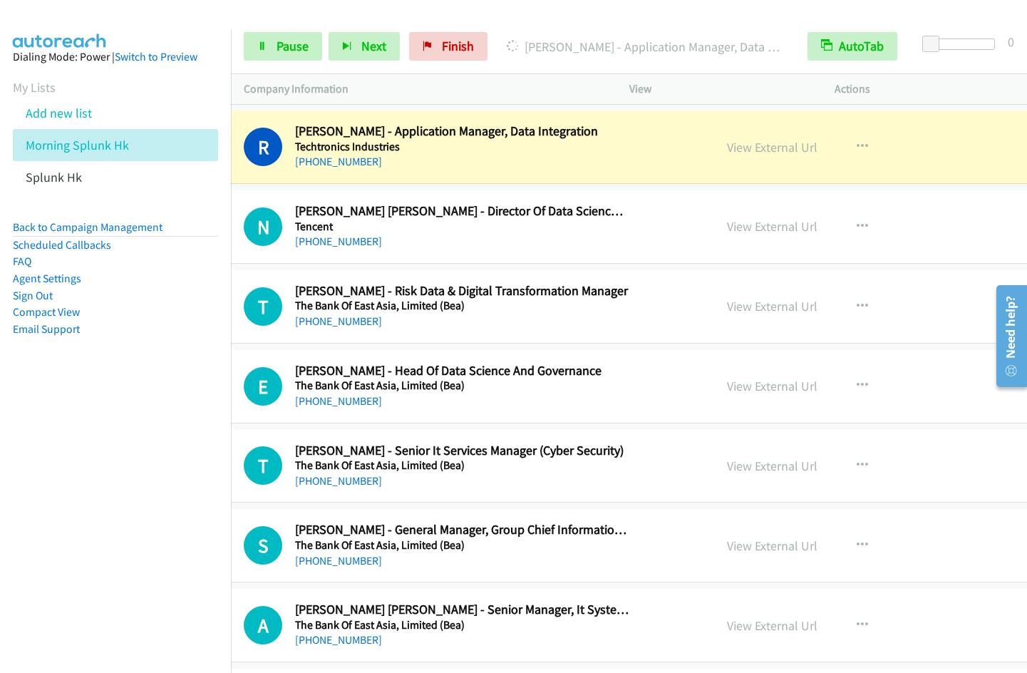
scroll to position [13273, 43]
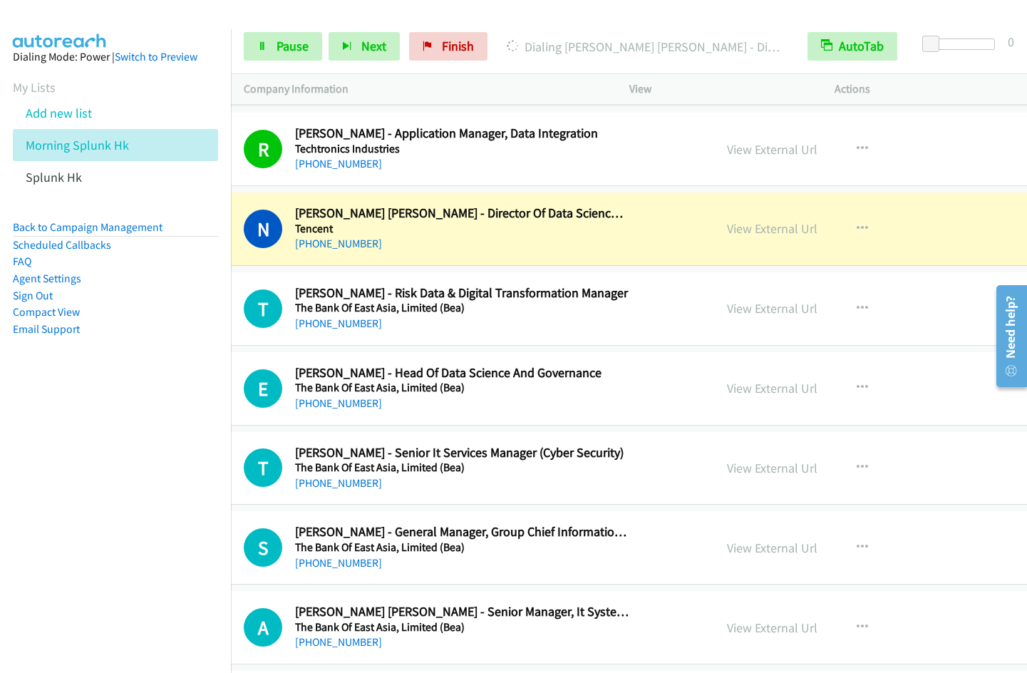
click at [109, 463] on nav "Dialing Mode: Power | Switch to Preview My Lists Add new list Morning Splunk Hk…" at bounding box center [116, 365] width 232 height 673
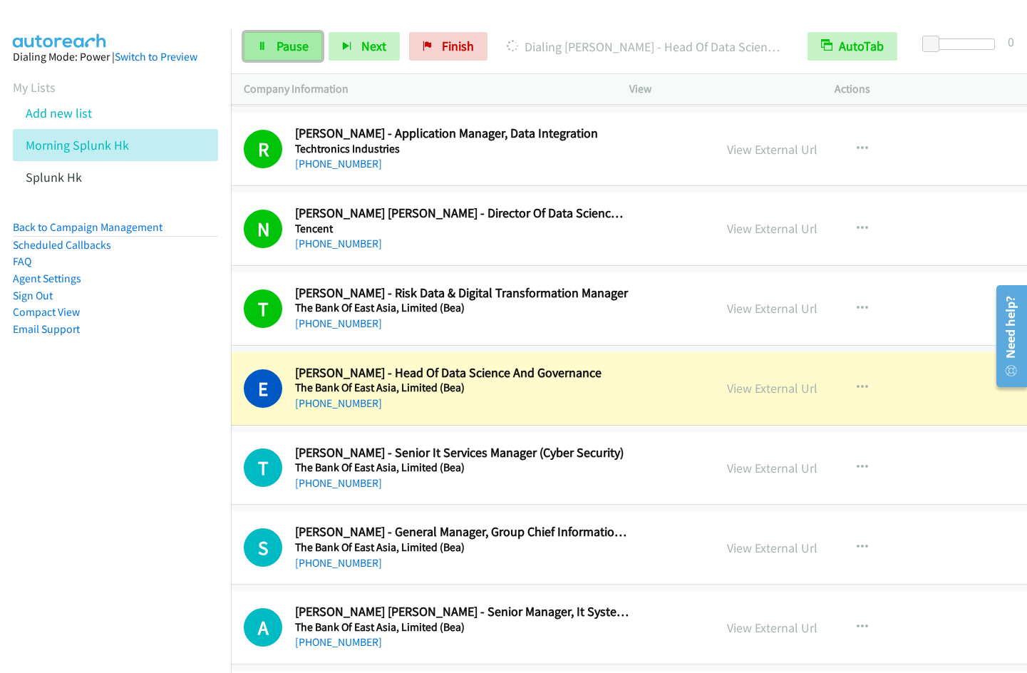
click at [282, 50] on span "Pause" at bounding box center [293, 46] width 32 height 16
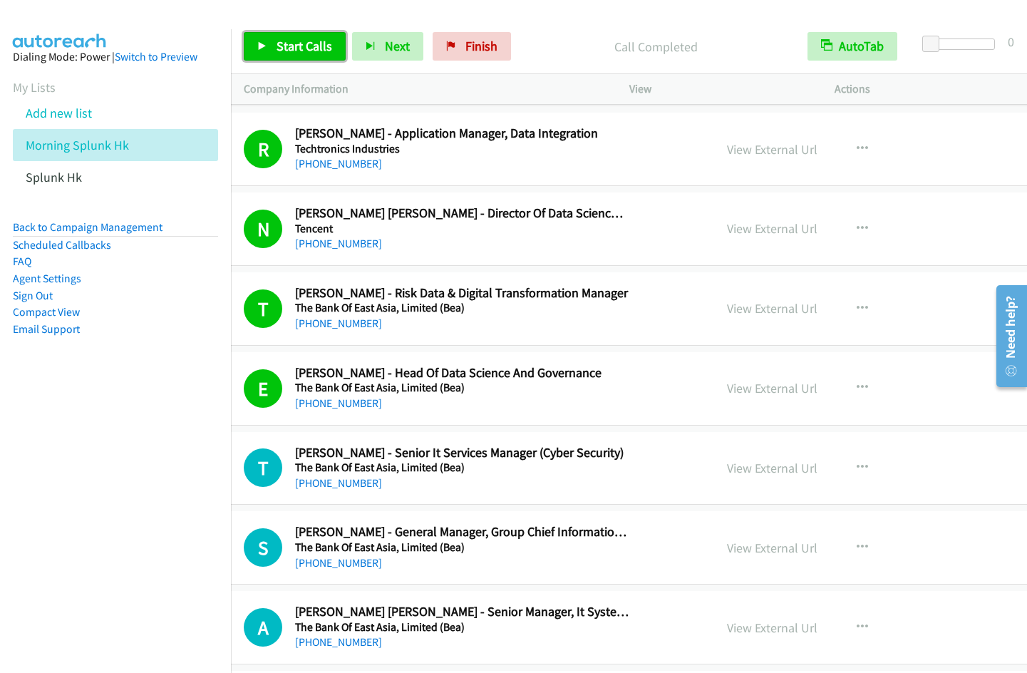
click at [283, 44] on span "Start Calls" at bounding box center [305, 46] width 56 height 16
click at [52, 522] on nav "Dialing Mode: Power | Switch to Preview My Lists Add new list Morning Splunk Hk…" at bounding box center [116, 365] width 232 height 673
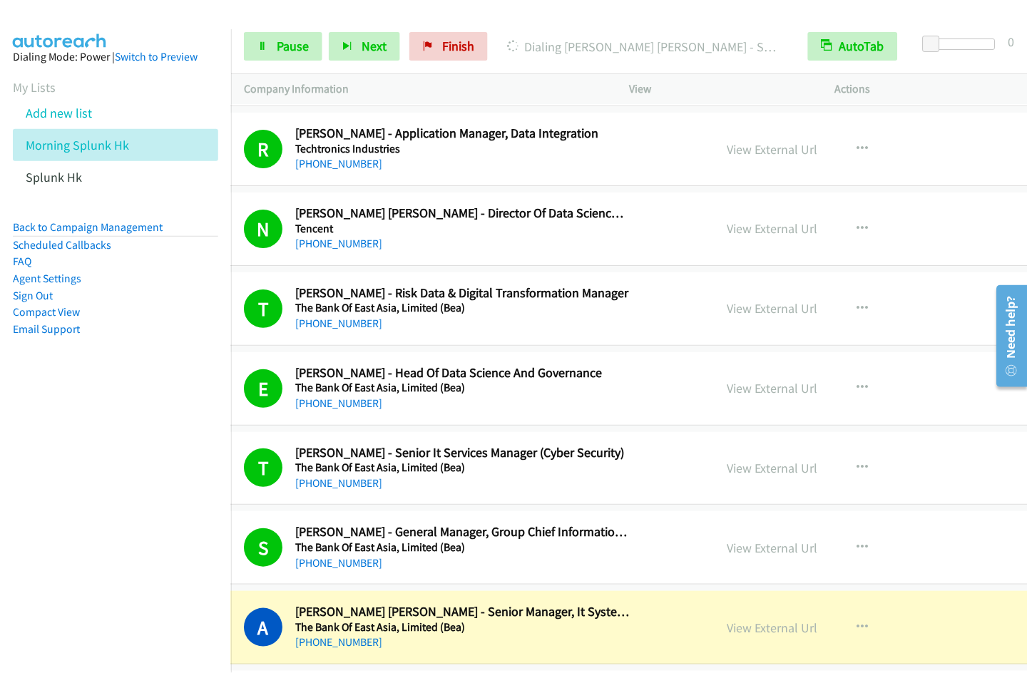
scroll to position [13761, 43]
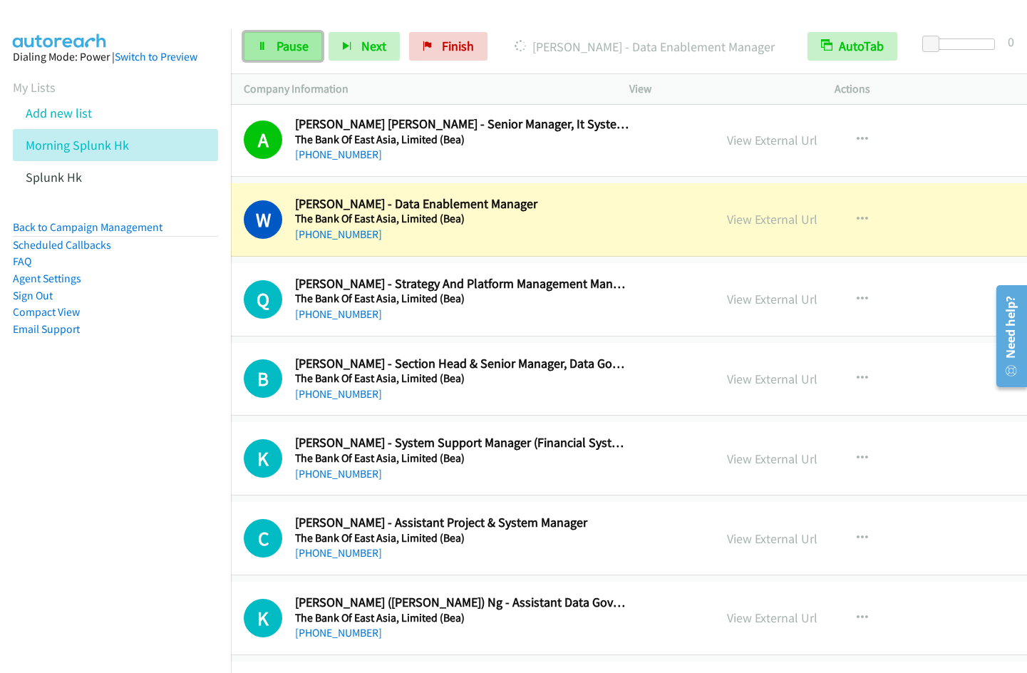
click at [264, 50] on icon at bounding box center [262, 47] width 10 height 10
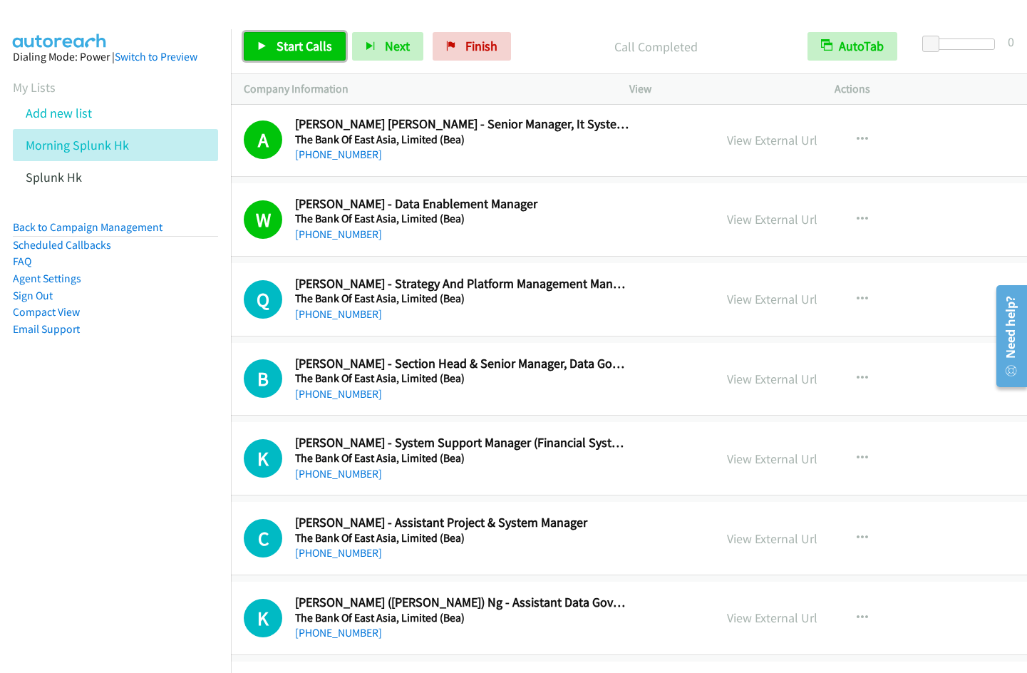
click at [280, 47] on span "Start Calls" at bounding box center [305, 46] width 56 height 16
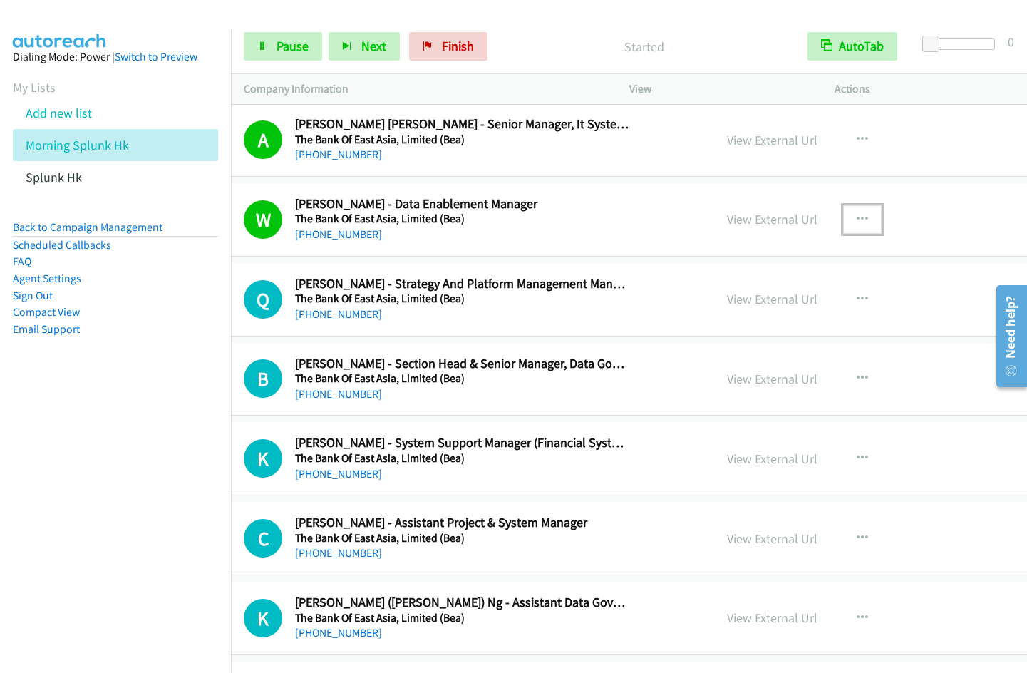
click at [857, 216] on icon "button" at bounding box center [862, 219] width 11 height 11
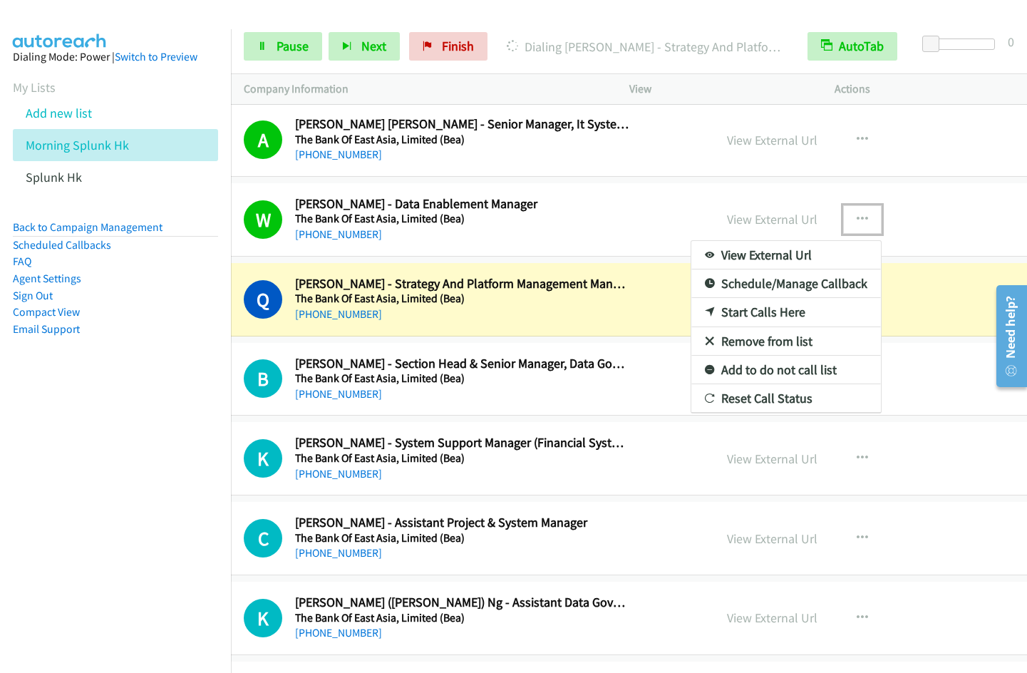
click at [715, 343] on link "Remove from list" at bounding box center [787, 341] width 190 height 29
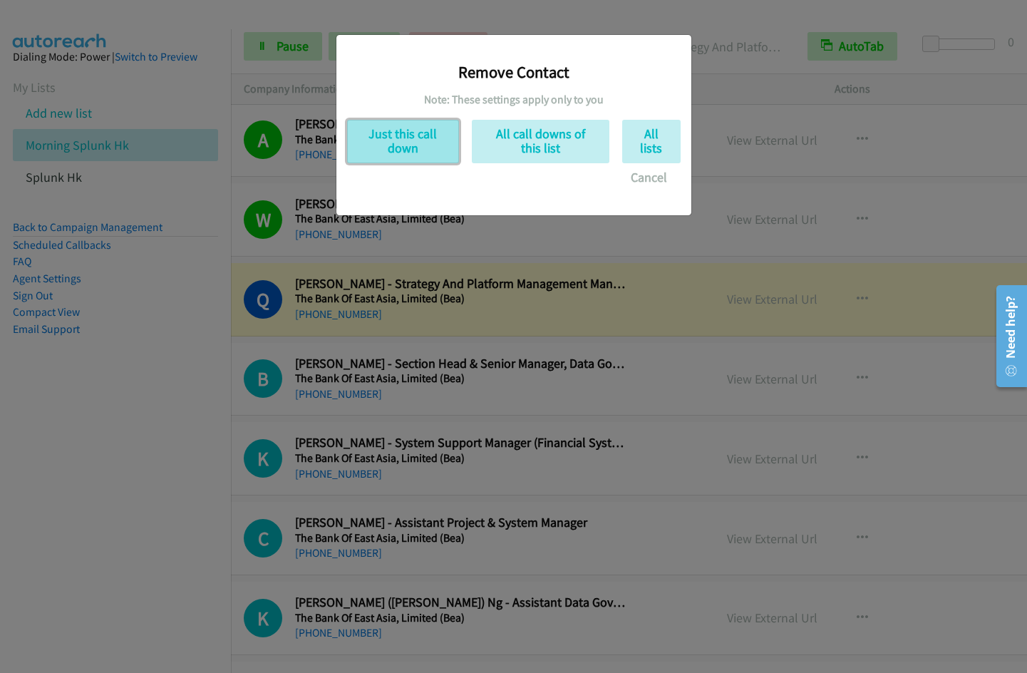
click at [397, 138] on button "Just this call down" at bounding box center [403, 141] width 112 height 43
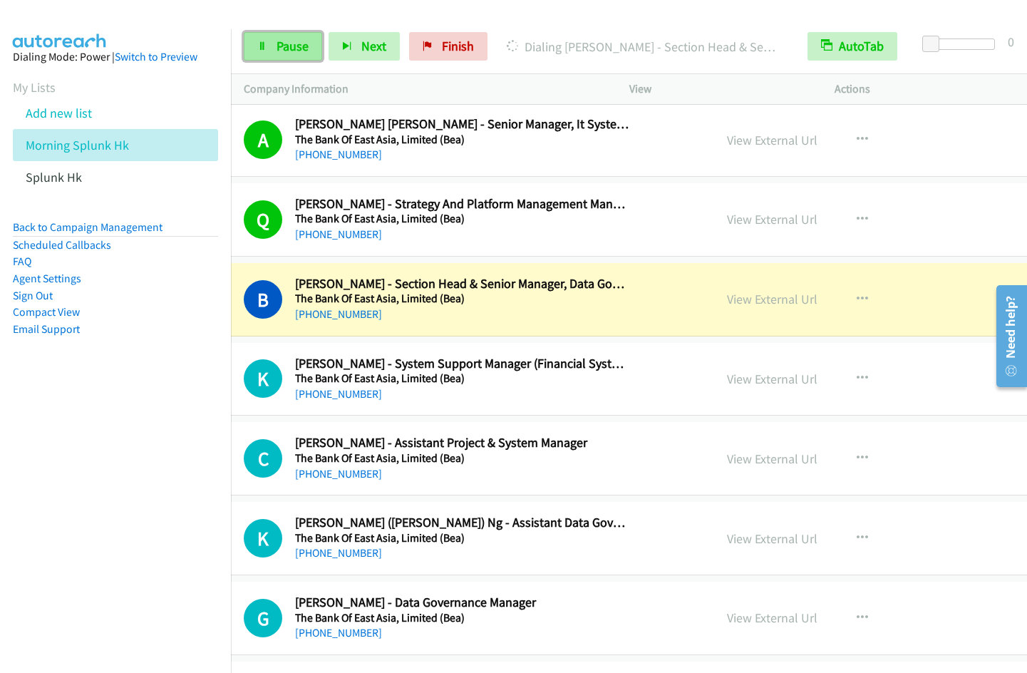
click at [279, 56] on link "Pause" at bounding box center [283, 46] width 78 height 29
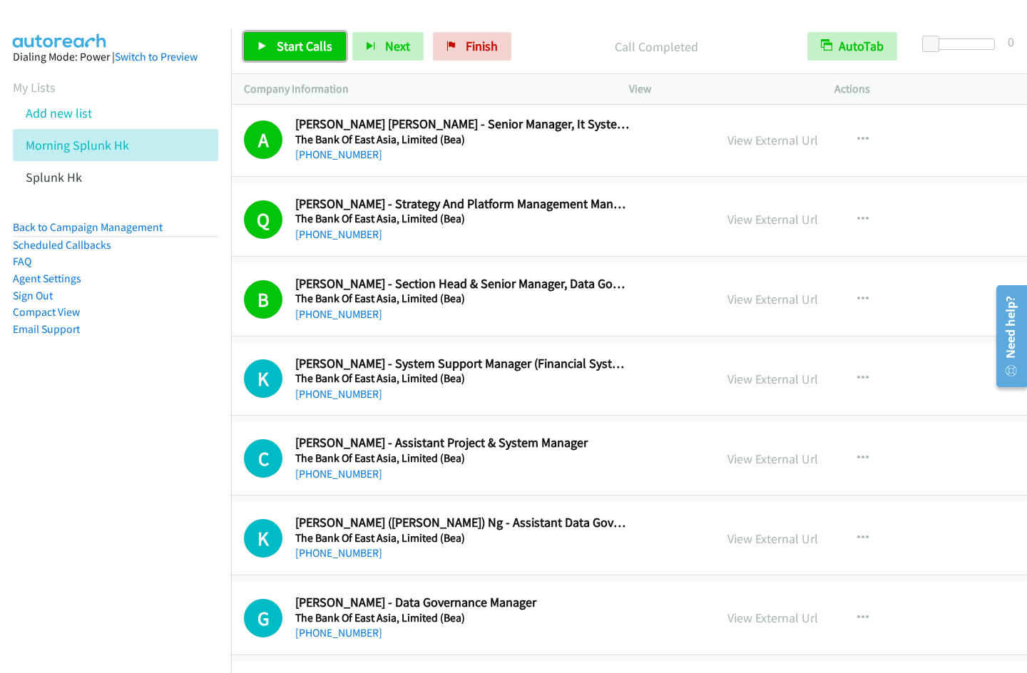
click at [292, 48] on span "Start Calls" at bounding box center [305, 46] width 56 height 16
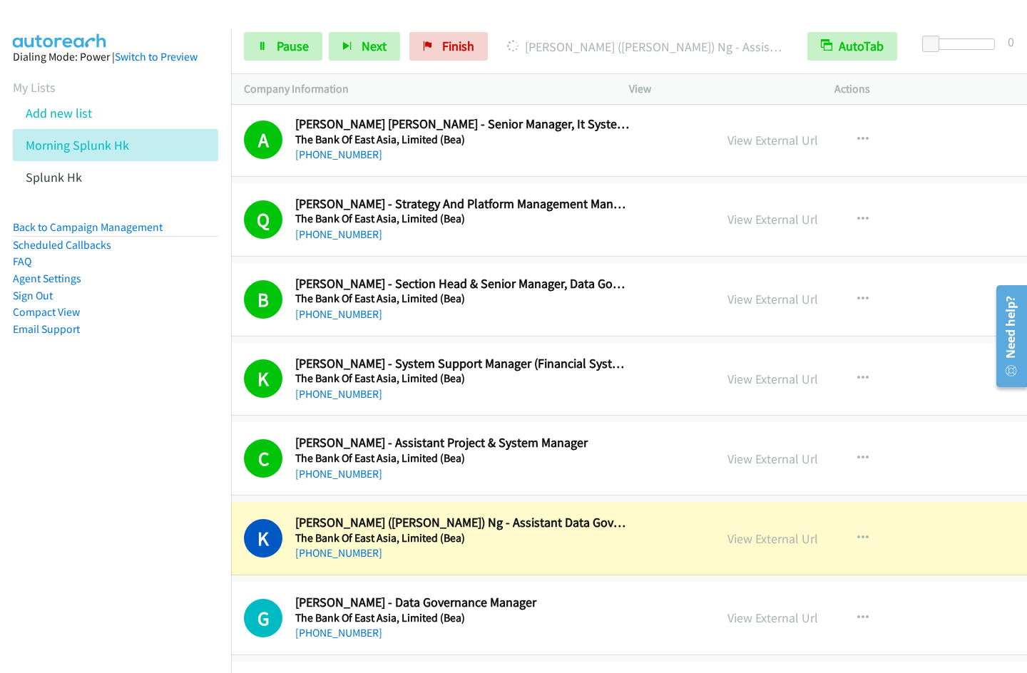
click at [91, 537] on nav "Dialing Mode: Power | Switch to Preview My Lists Add new list Morning Splunk Hk…" at bounding box center [116, 365] width 232 height 673
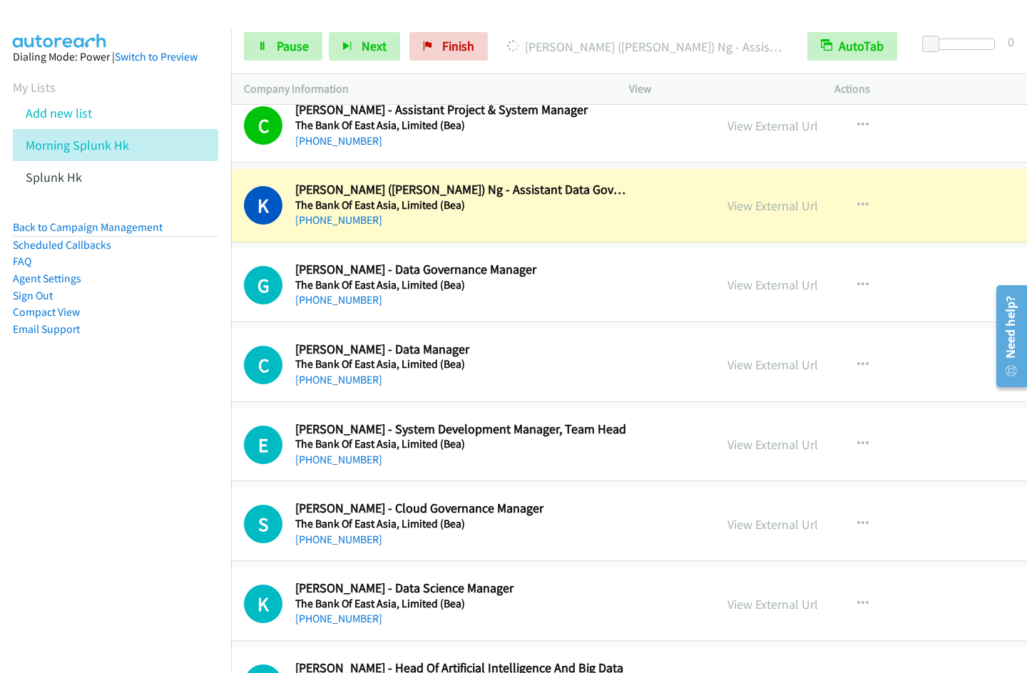
scroll to position [14154, 43]
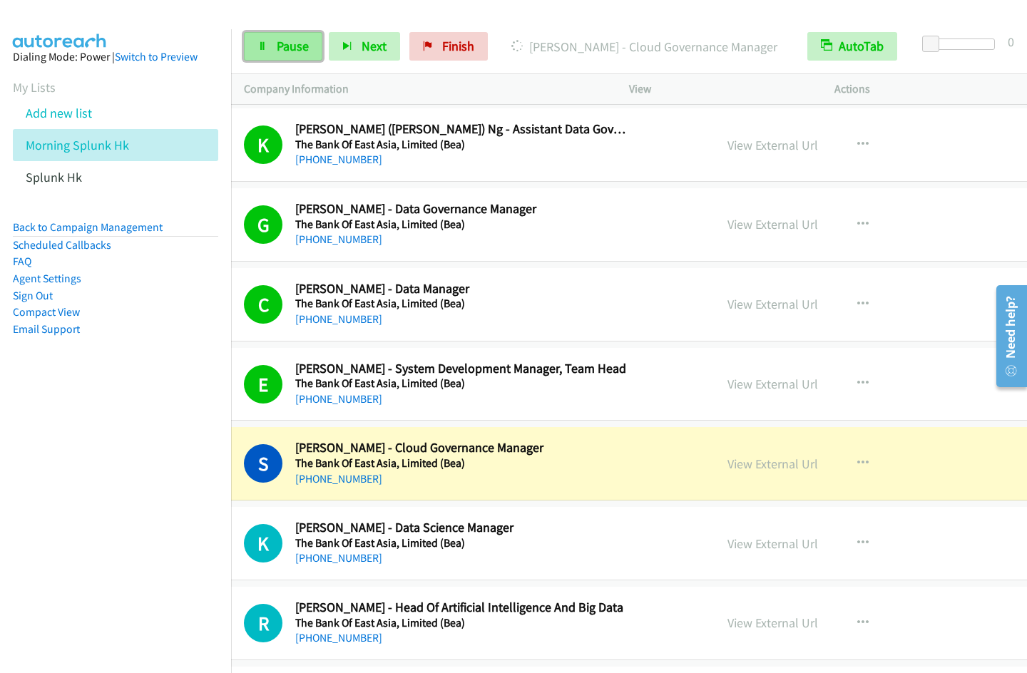
click at [289, 42] on span "Pause" at bounding box center [293, 46] width 32 height 16
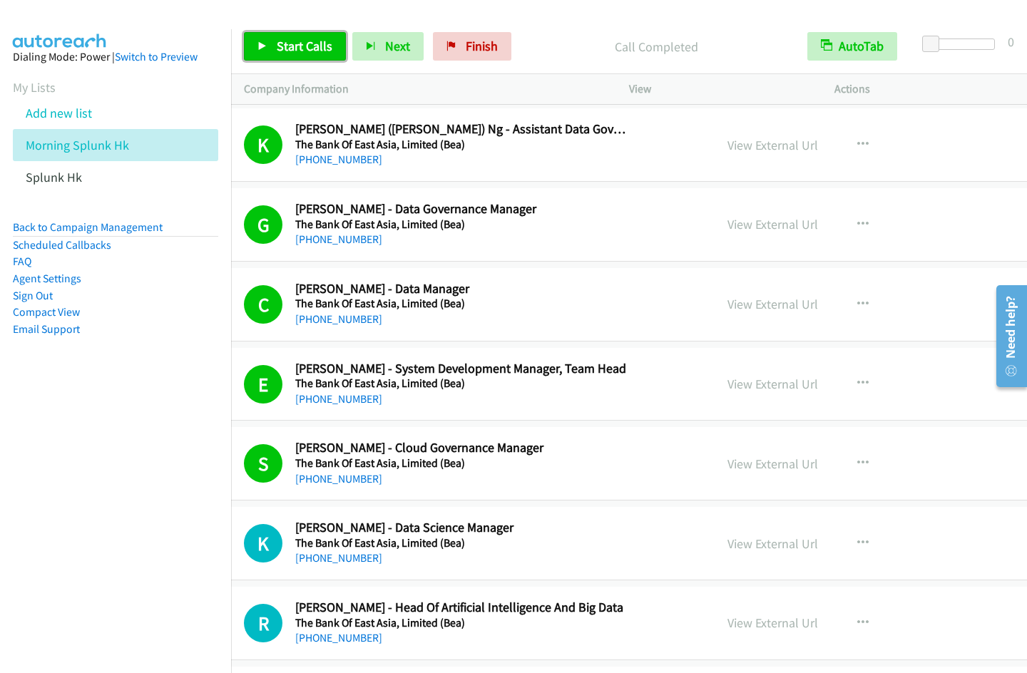
click at [288, 53] on span "Start Calls" at bounding box center [305, 46] width 56 height 16
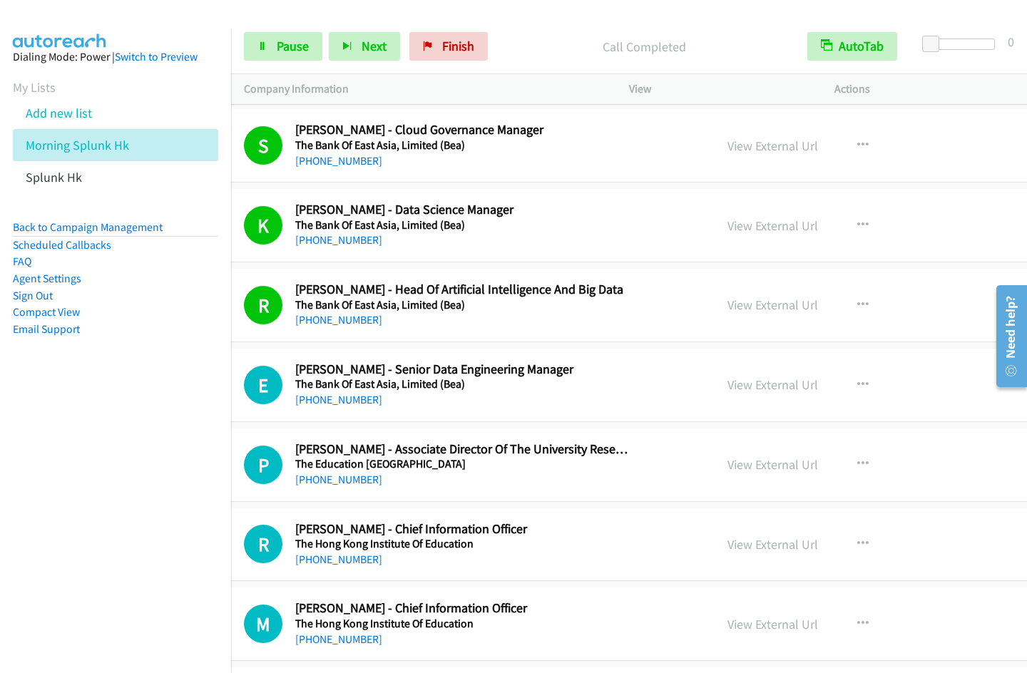
scroll to position [14487, 43]
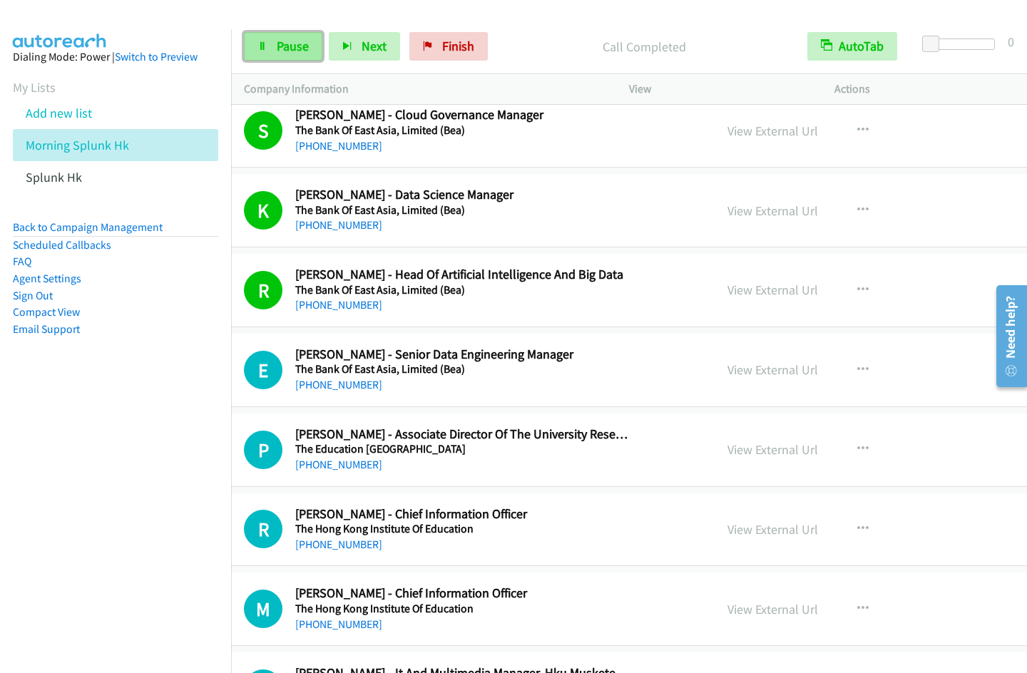
click at [275, 51] on link "Pause" at bounding box center [283, 46] width 78 height 29
click at [277, 53] on span "Start Calls" at bounding box center [305, 46] width 56 height 16
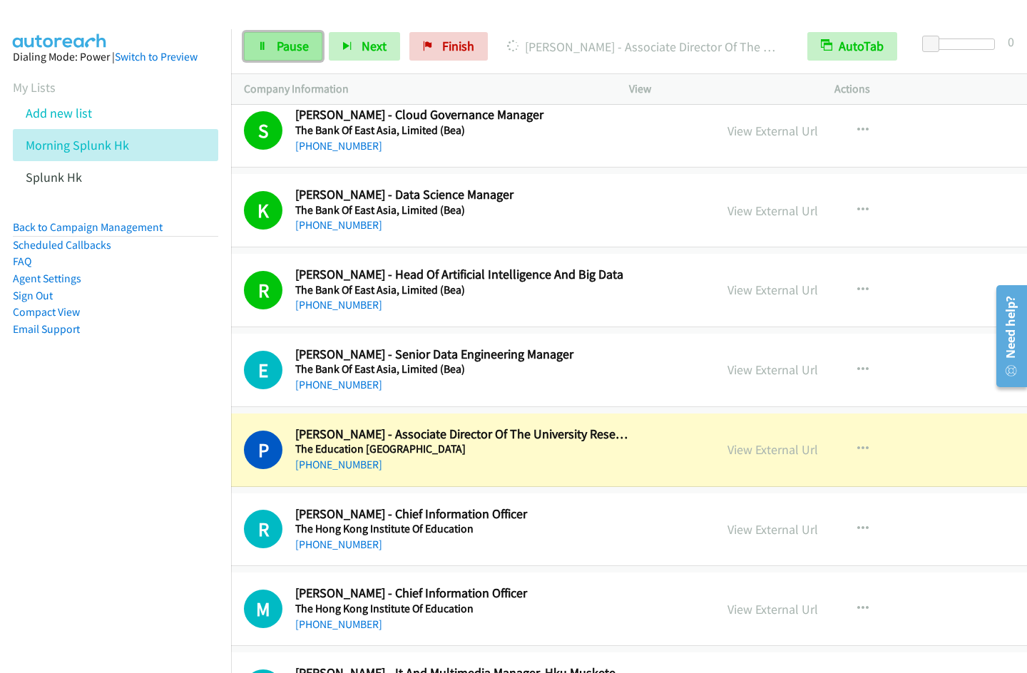
click at [272, 52] on link "Pause" at bounding box center [283, 46] width 78 height 29
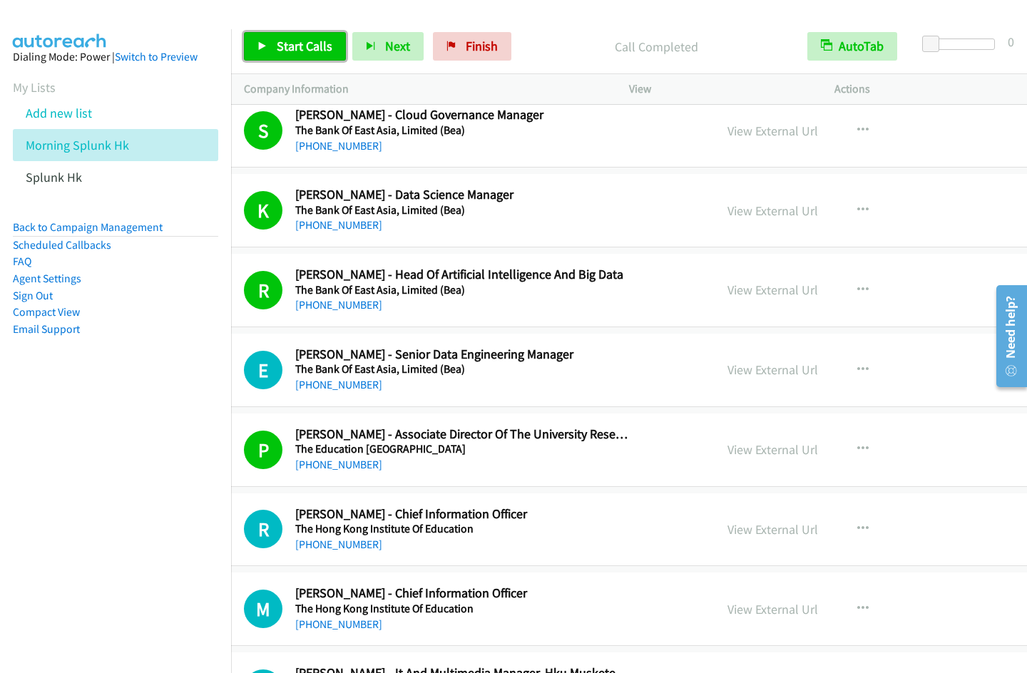
click at [296, 49] on span "Start Calls" at bounding box center [305, 46] width 56 height 16
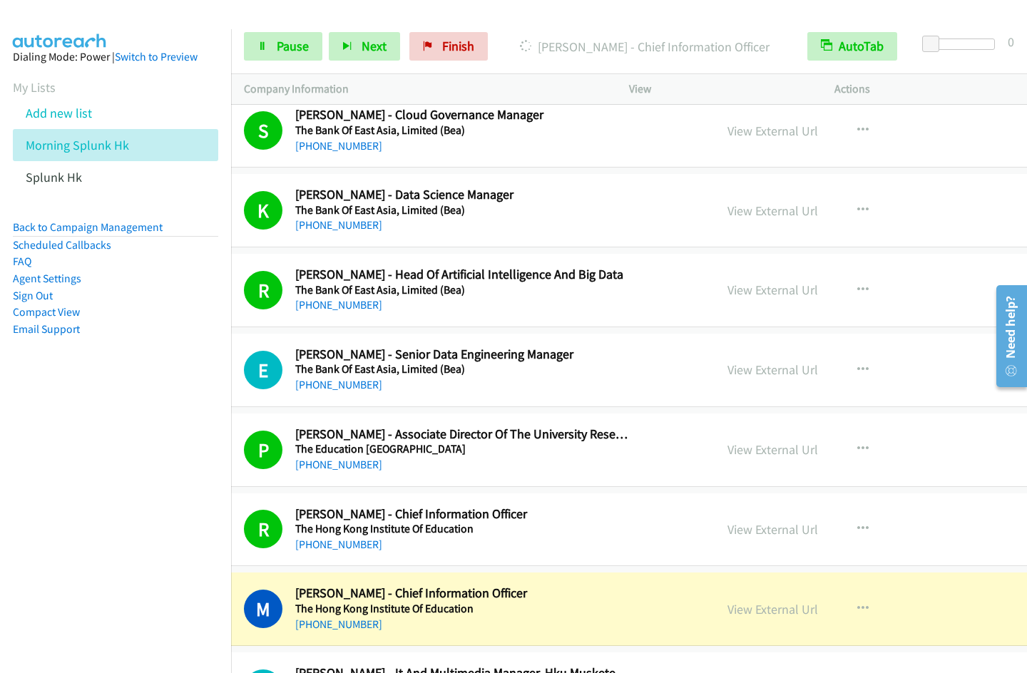
scroll to position [14975, 43]
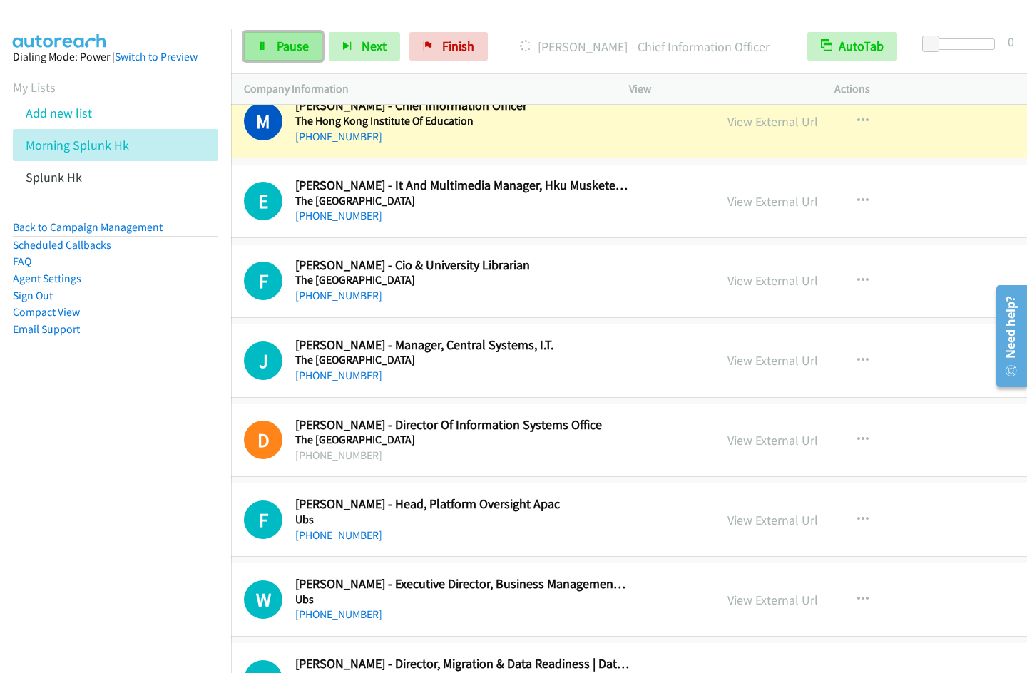
drag, startPoint x: 291, startPoint y: 47, endPoint x: 312, endPoint y: 41, distance: 21.6
click at [291, 47] on span "Pause" at bounding box center [293, 46] width 32 height 16
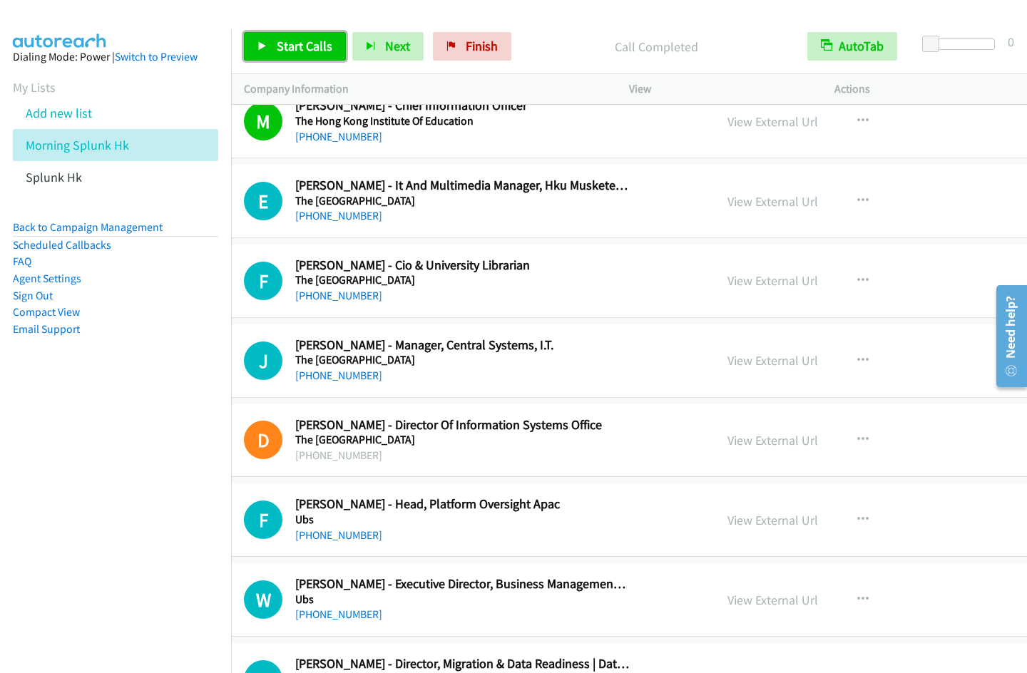
click at [284, 53] on span "Start Calls" at bounding box center [305, 46] width 56 height 16
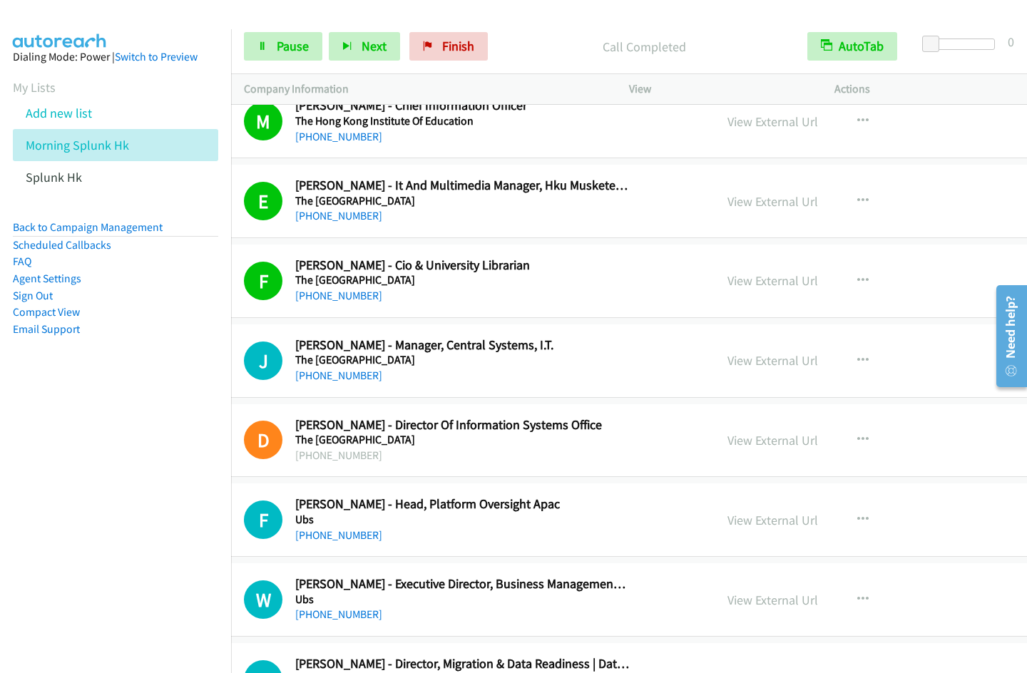
click at [65, 477] on nav "Dialing Mode: Power | Switch to Preview My Lists Add new list Morning Splunk Hk…" at bounding box center [116, 365] width 232 height 673
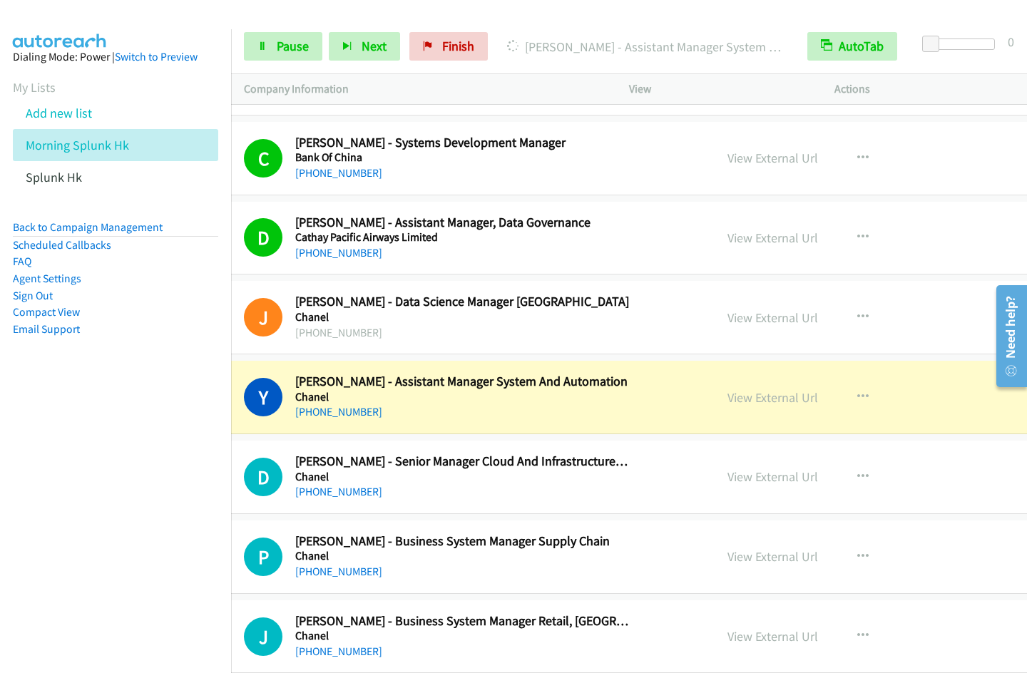
scroll to position [16422, 43]
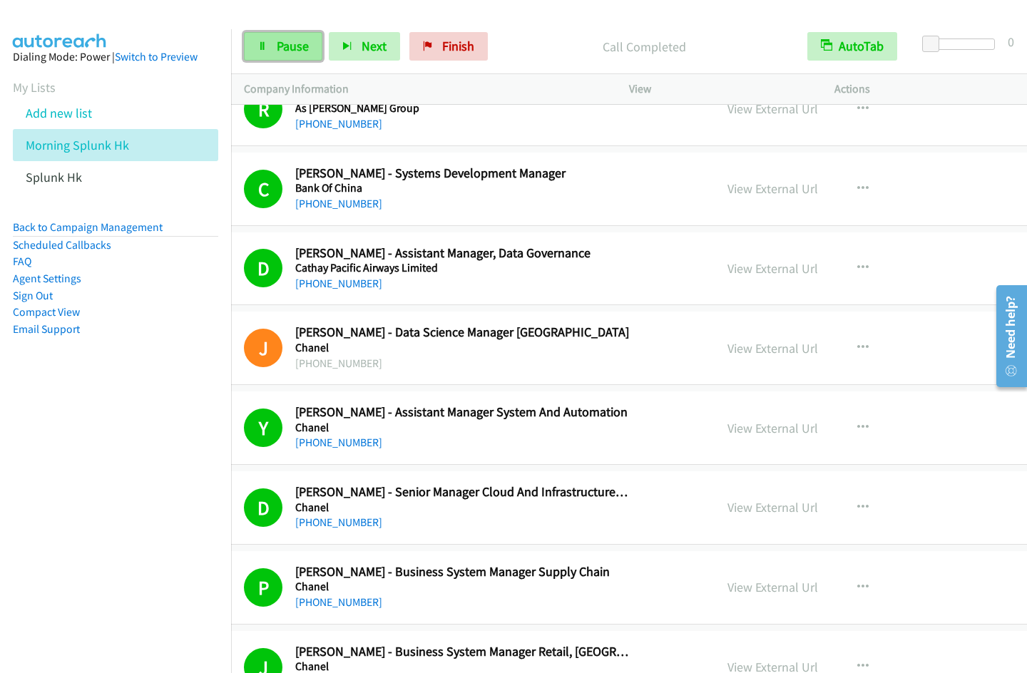
drag, startPoint x: 273, startPoint y: 51, endPoint x: 283, endPoint y: 61, distance: 14.1
click at [273, 51] on link "Pause" at bounding box center [283, 46] width 78 height 29
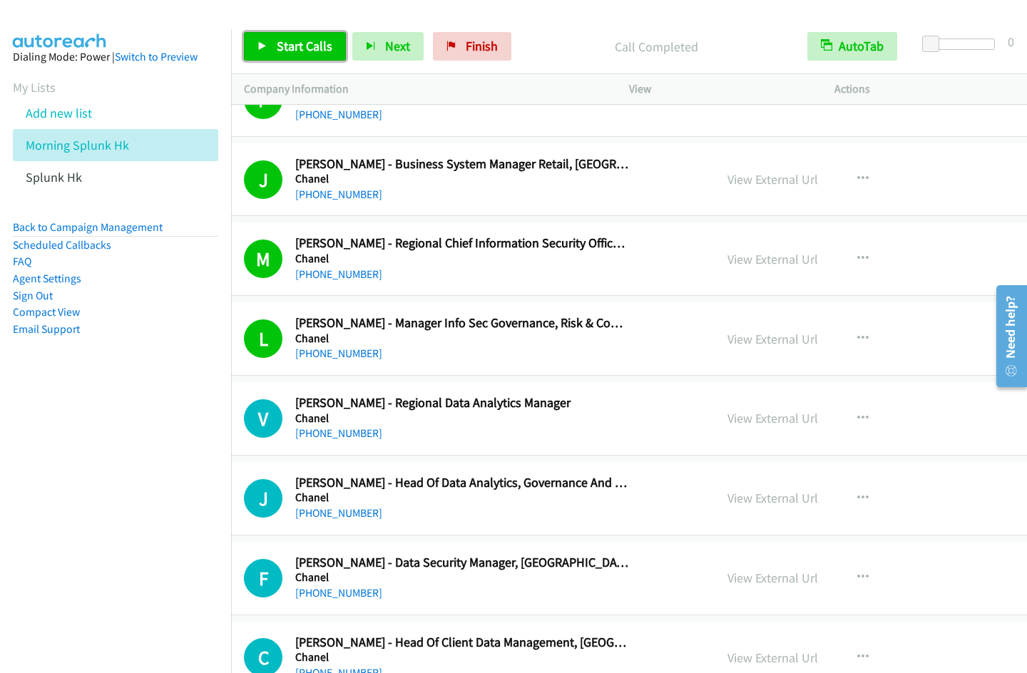
click at [299, 50] on span "Start Calls" at bounding box center [305, 46] width 56 height 16
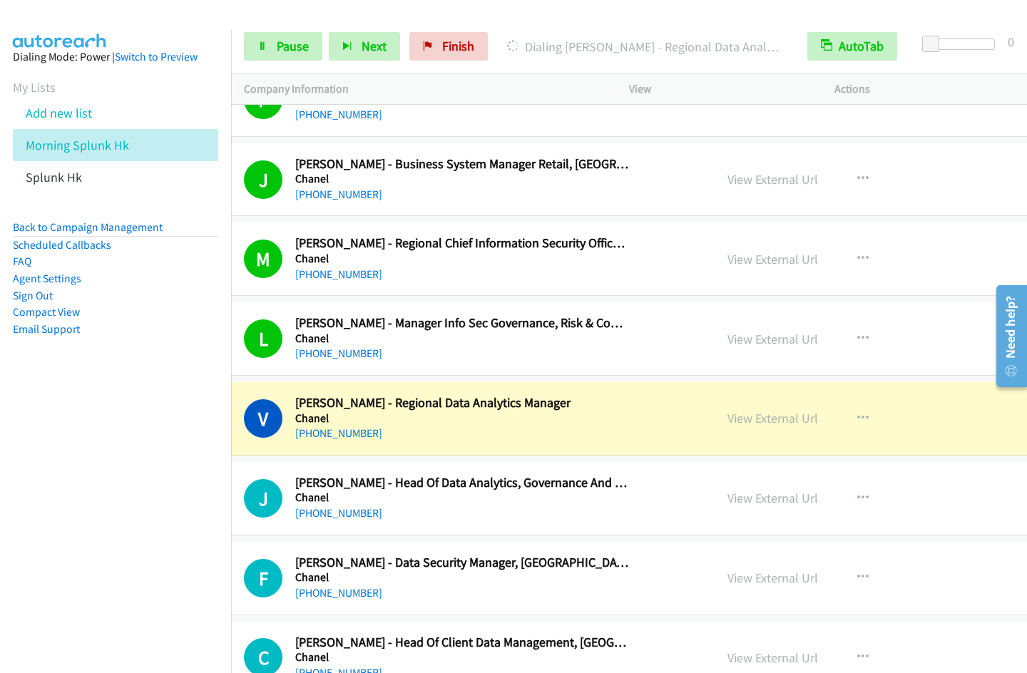
click at [89, 501] on nav "Dialing Mode: Power | Switch to Preview My Lists Add new list Morning Splunk Hk…" at bounding box center [116, 365] width 232 height 673
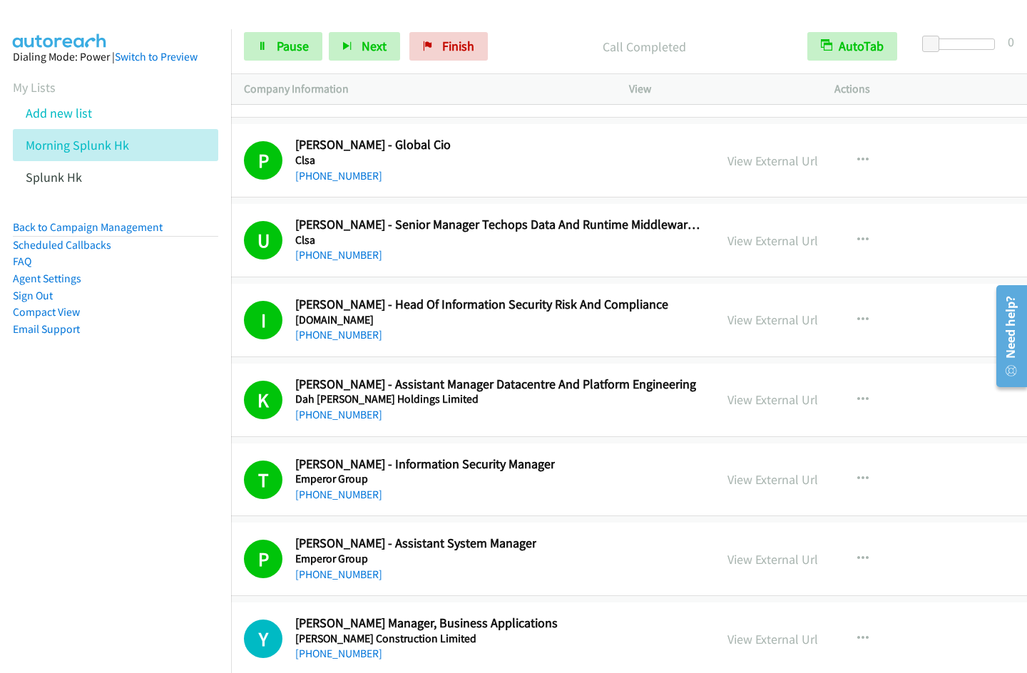
scroll to position [18372, 43]
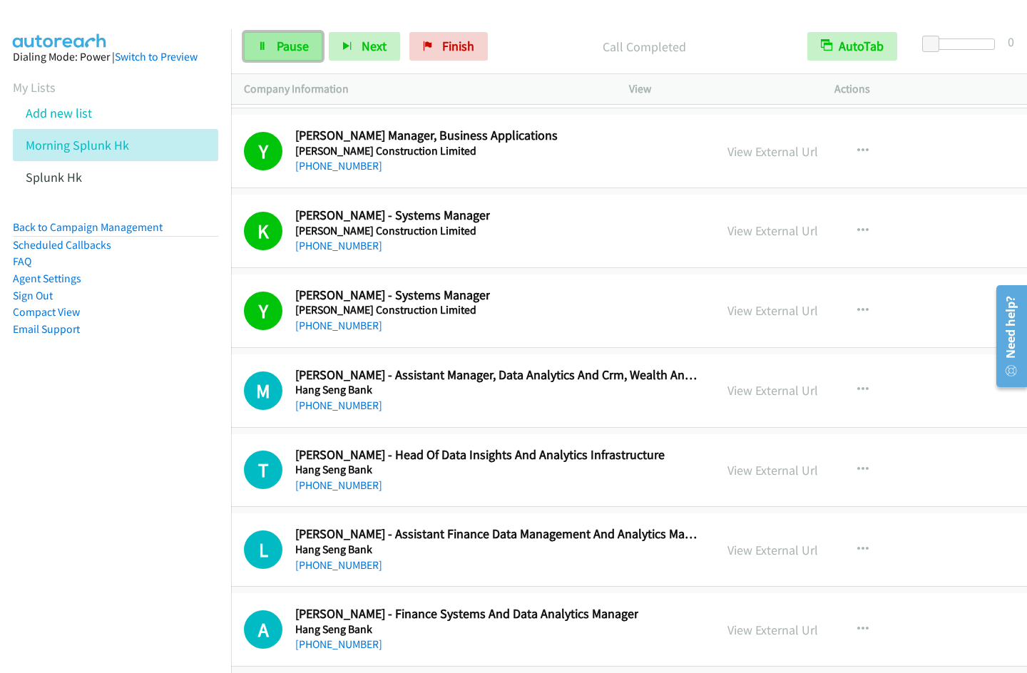
click at [277, 56] on link "Pause" at bounding box center [283, 46] width 78 height 29
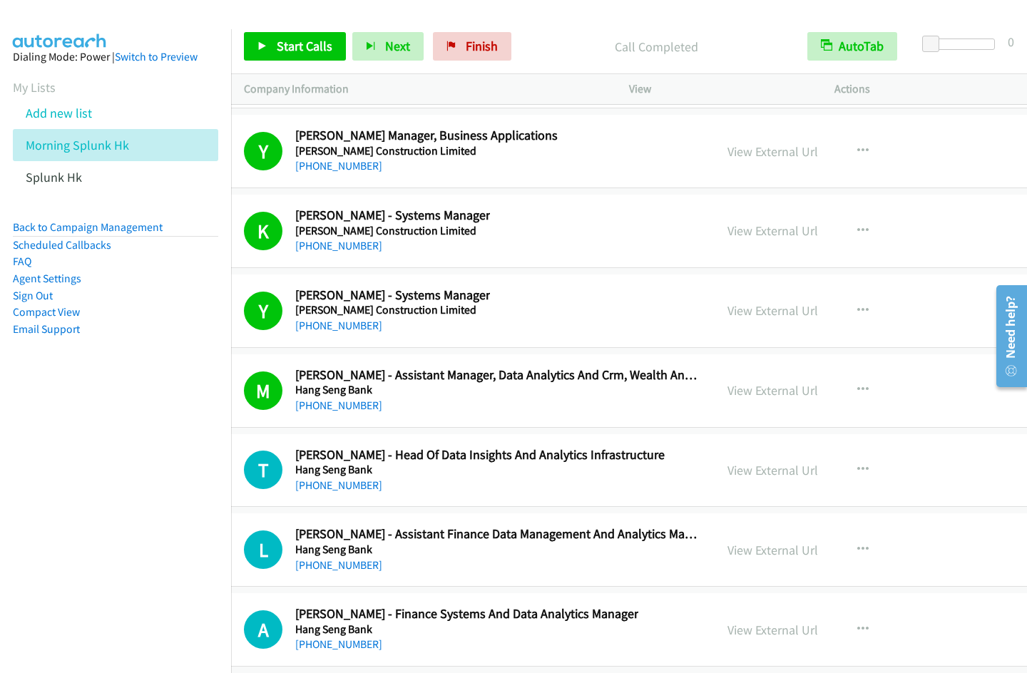
click at [566, 18] on div at bounding box center [507, 27] width 1014 height 55
click at [476, 49] on span "Finish" at bounding box center [482, 46] width 32 height 16
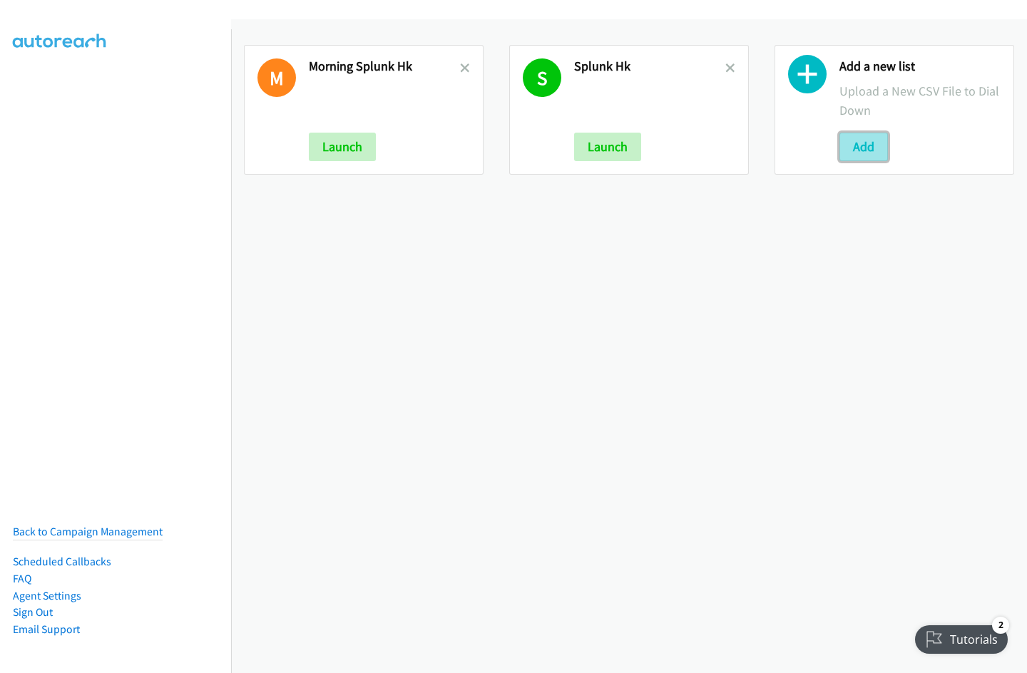
click at [857, 143] on button "Add" at bounding box center [863, 147] width 48 height 29
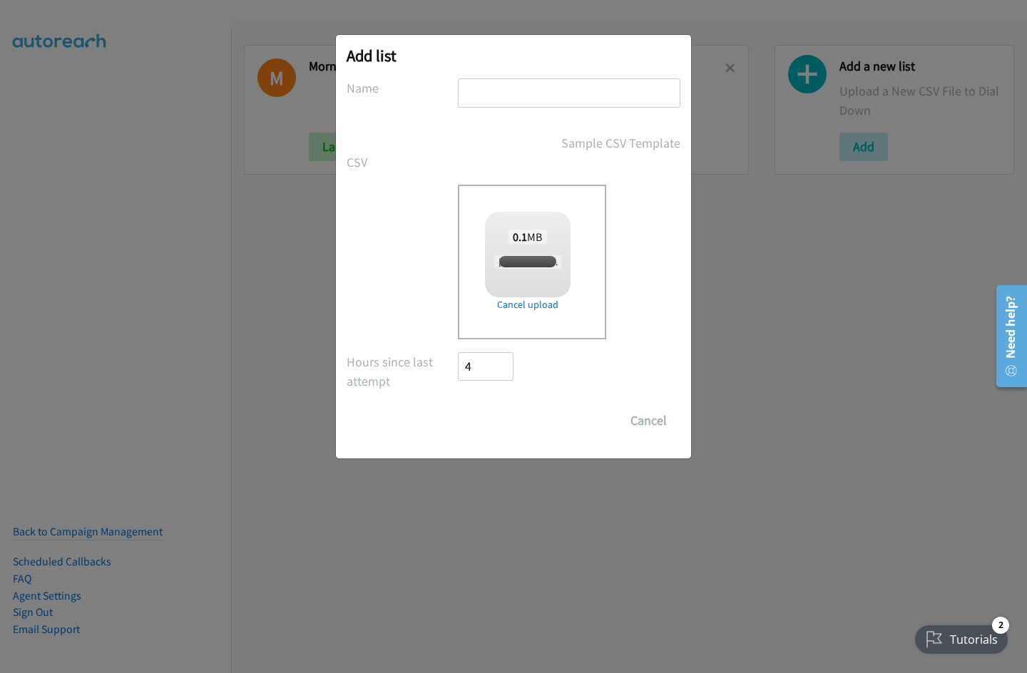
click at [498, 93] on input "text" at bounding box center [569, 92] width 222 height 29
checkbox input "true"
type input "Adobe [GEOGRAPHIC_DATA]"
click at [495, 423] on input "Save List" at bounding box center [495, 420] width 75 height 29
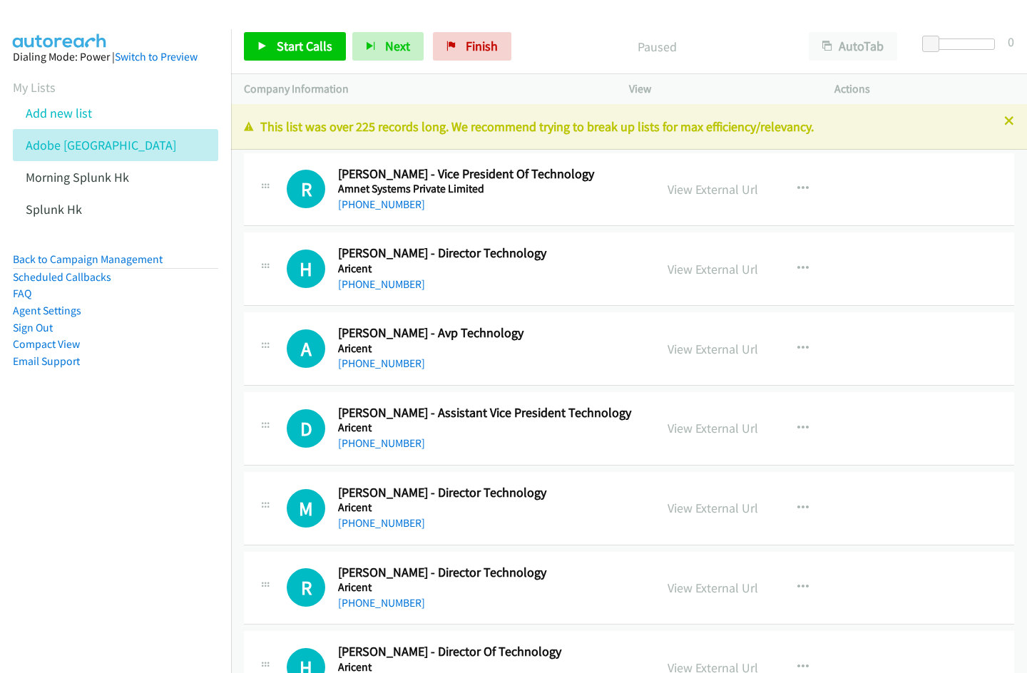
click at [585, 21] on div "Start Calls Pause Next Finish Paused AutoTab AutoTab 0" at bounding box center [629, 46] width 796 height 55
click at [865, 46] on div at bounding box center [513, 336] width 1027 height 673
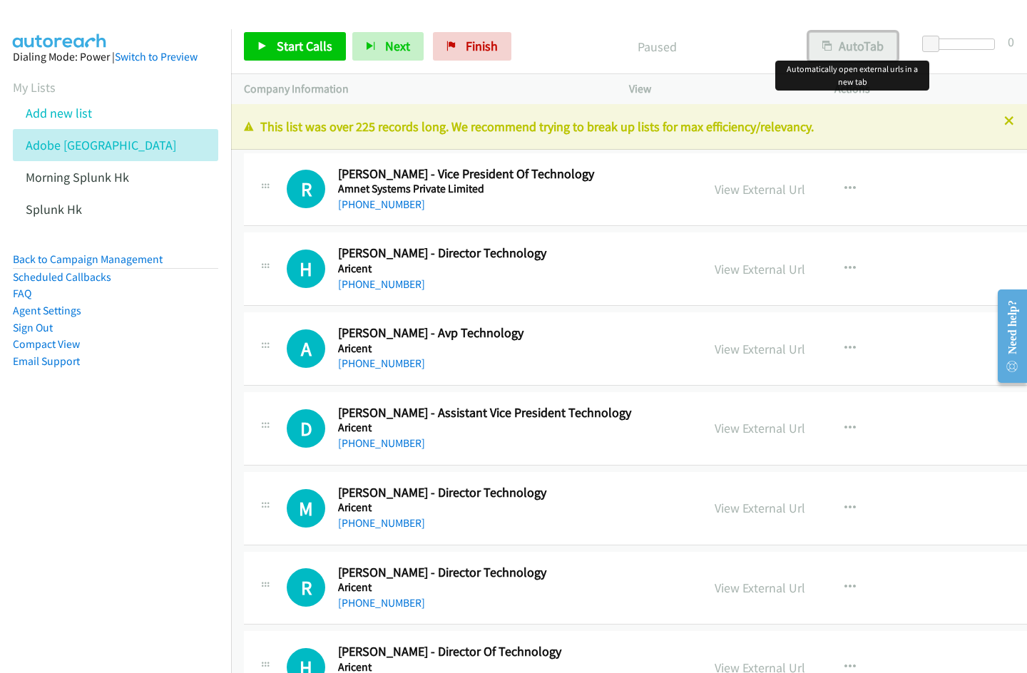
click at [844, 43] on button "AutoTab" at bounding box center [852, 46] width 88 height 29
